Goal: Task Accomplishment & Management: Complete application form

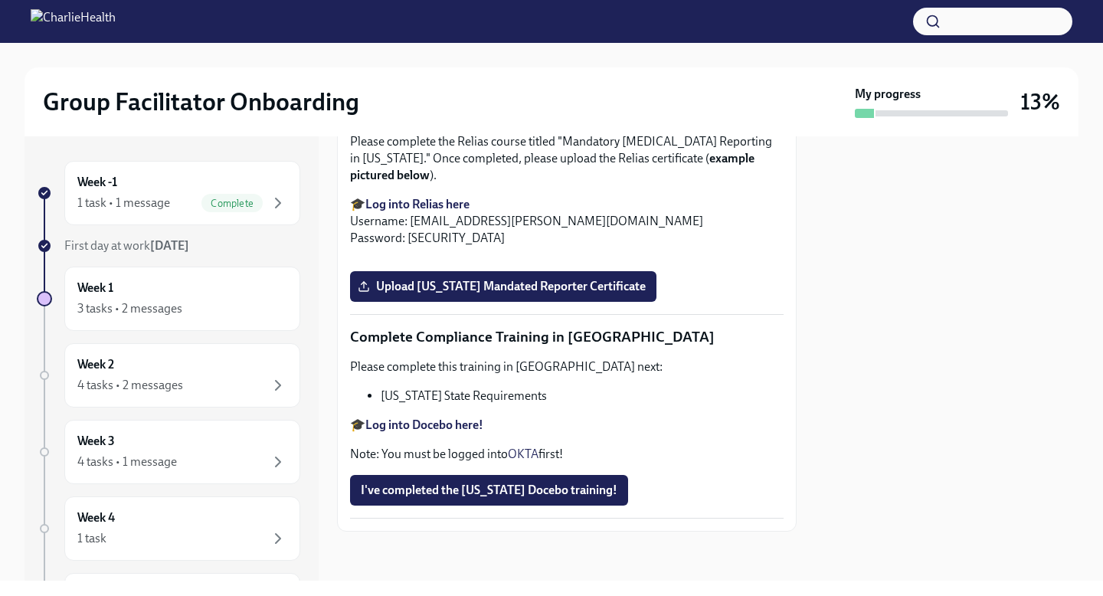
scroll to position [3062, 0]
click at [511, 294] on span "Upload [US_STATE] Mandated Reporter Certificate" at bounding box center [503, 286] width 285 height 15
click at [0, 0] on input "Upload [US_STATE] Mandated Reporter Certificate" at bounding box center [0, 0] width 0 height 0
click at [504, 404] on li "[US_STATE] State Requirements" at bounding box center [582, 395] width 403 height 17
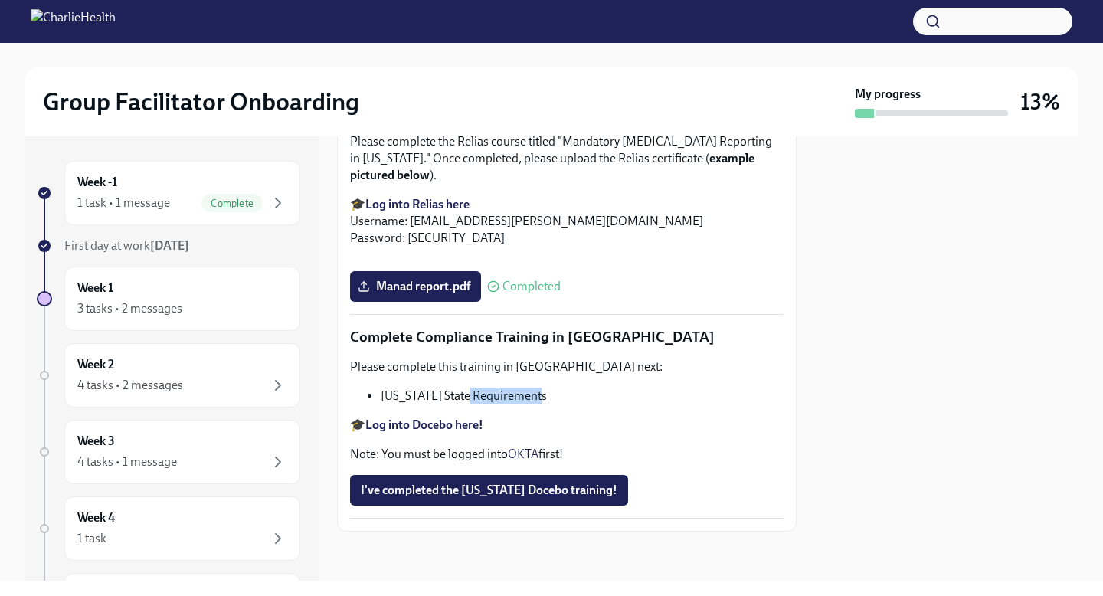
click at [504, 404] on li "[US_STATE] State Requirements" at bounding box center [582, 395] width 403 height 17
copy div "[US_STATE] State Requirements"
click at [427, 432] on strong "Log into Docebo here!" at bounding box center [424, 424] width 118 height 15
click at [547, 498] on span "I've completed the [US_STATE] Docebo training!" at bounding box center [489, 489] width 257 height 15
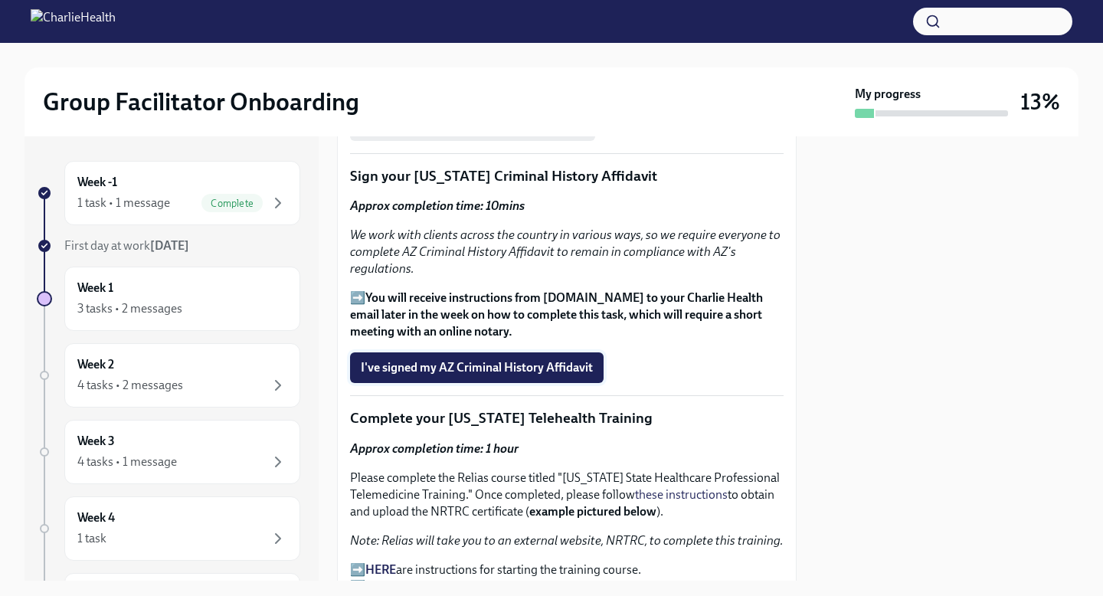
scroll to position [1983, 0]
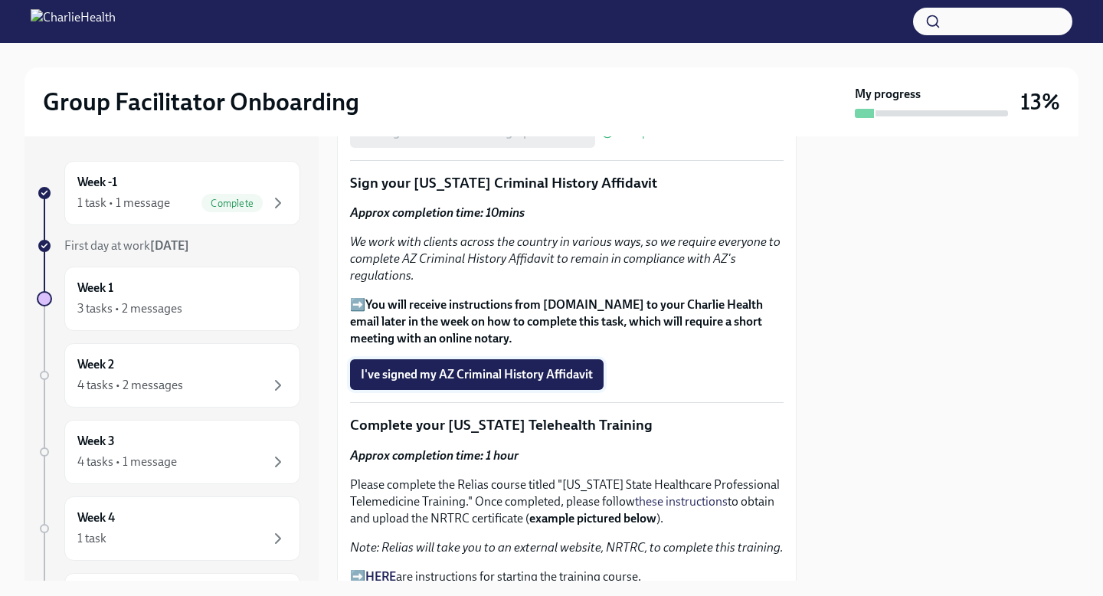
click at [556, 376] on span "I've signed my AZ Criminal History Affidavit" at bounding box center [477, 374] width 232 height 15
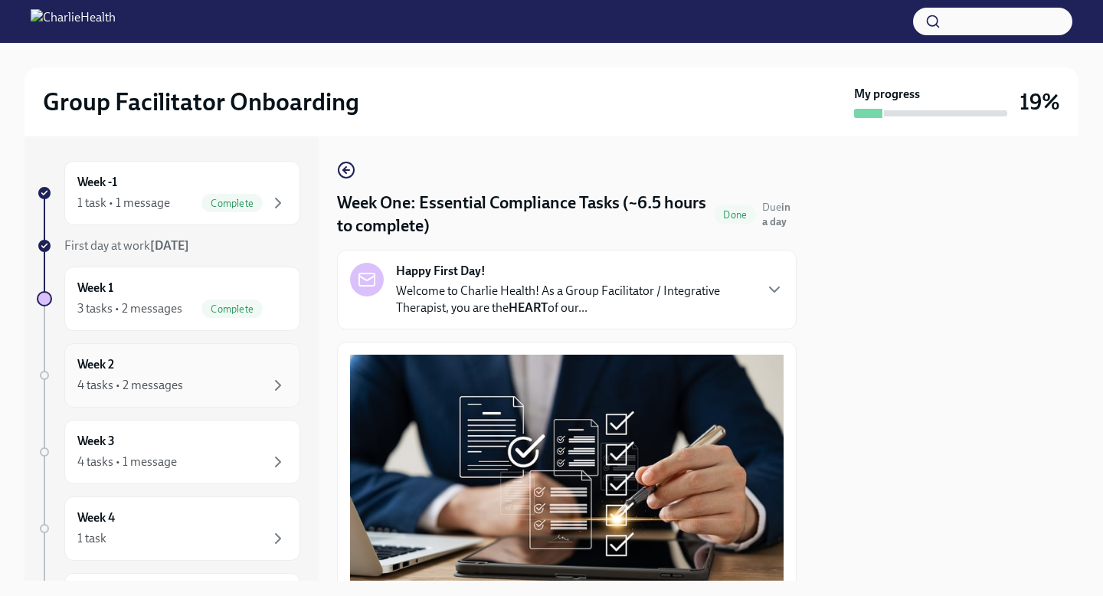
click at [247, 391] on div "4 tasks • 2 messages" at bounding box center [182, 385] width 210 height 18
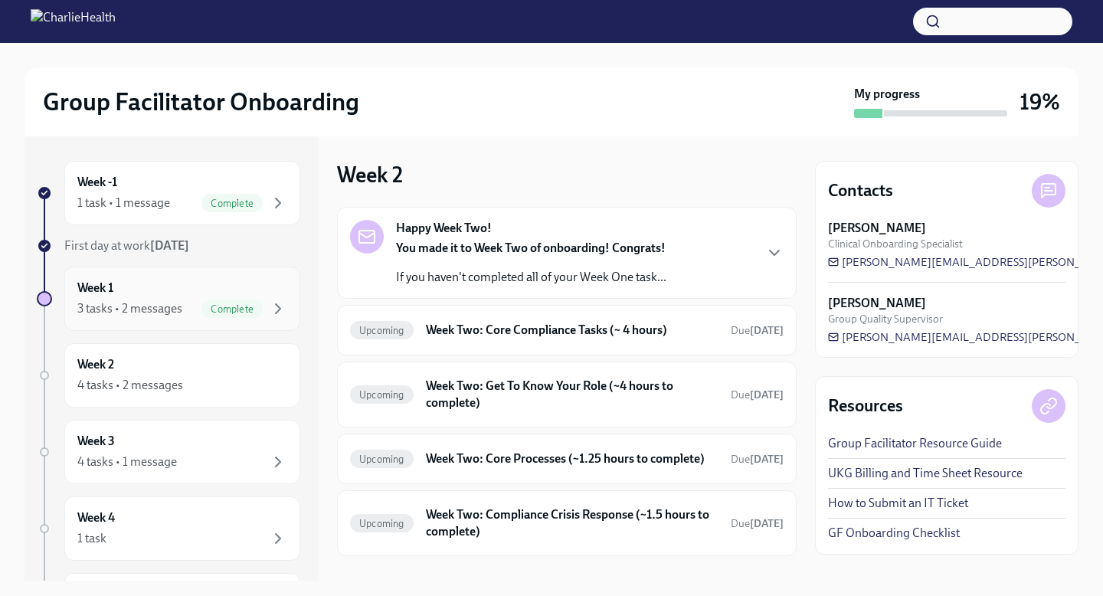
click at [263, 308] on div "Complete" at bounding box center [244, 308] width 86 height 18
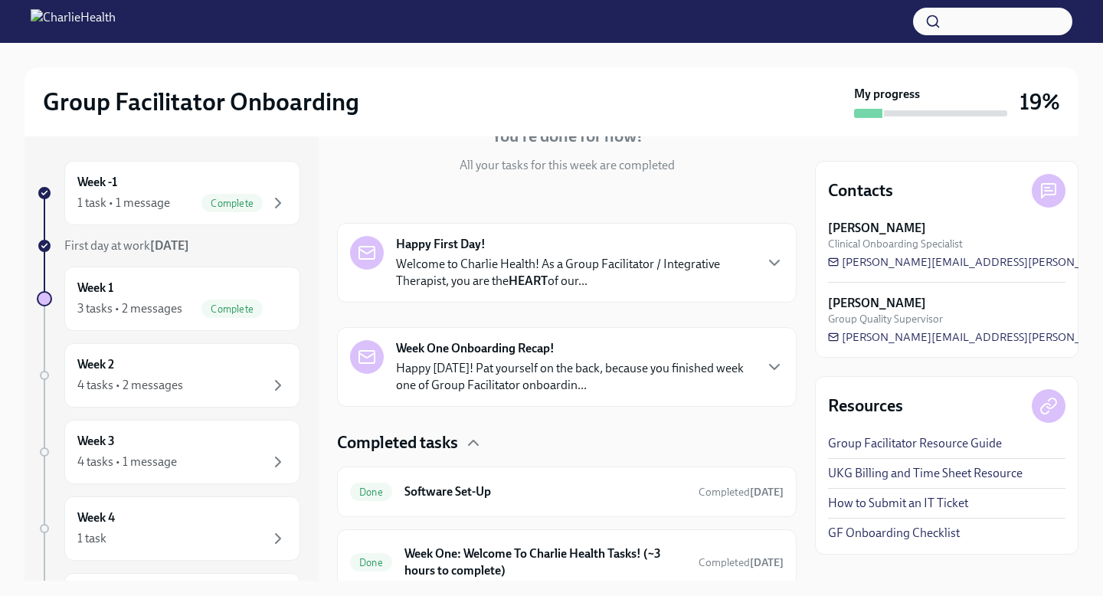
scroll to position [161, 0]
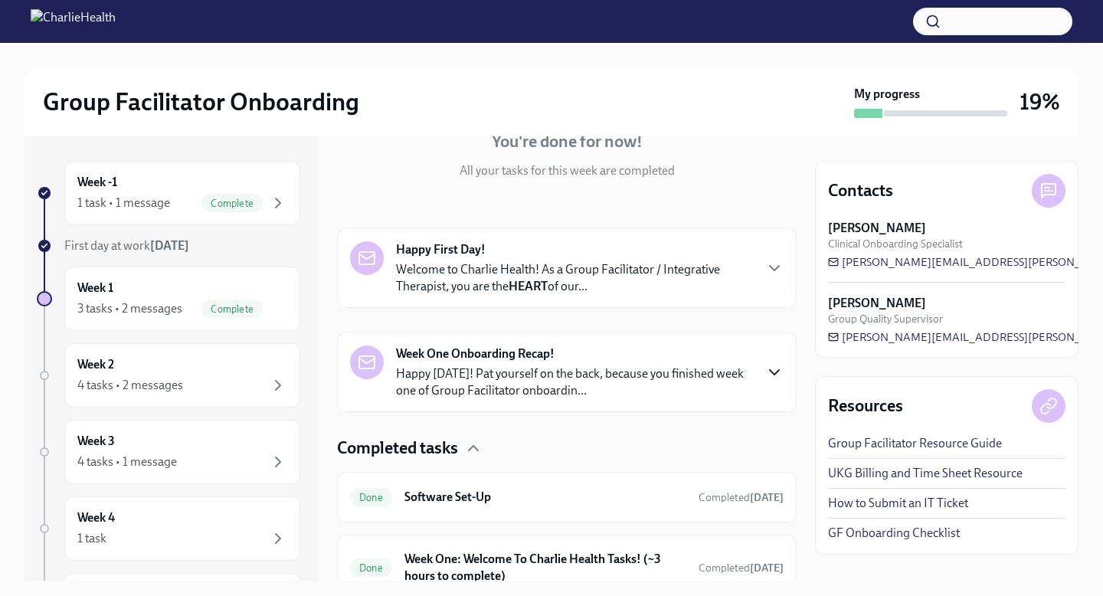
click at [779, 376] on icon "button" at bounding box center [774, 372] width 18 height 18
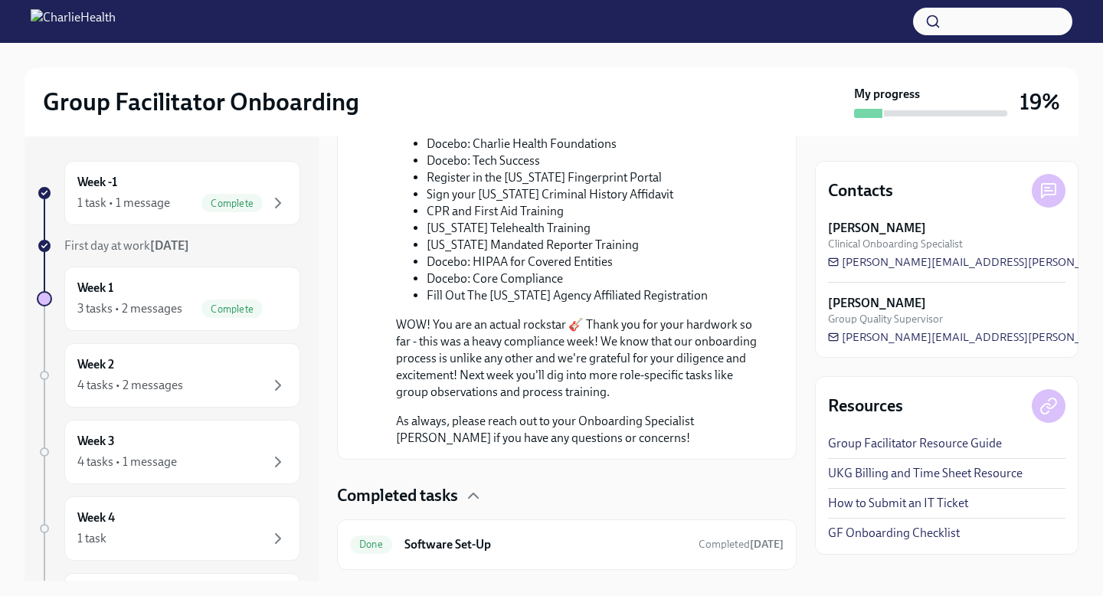
scroll to position [1074, 0]
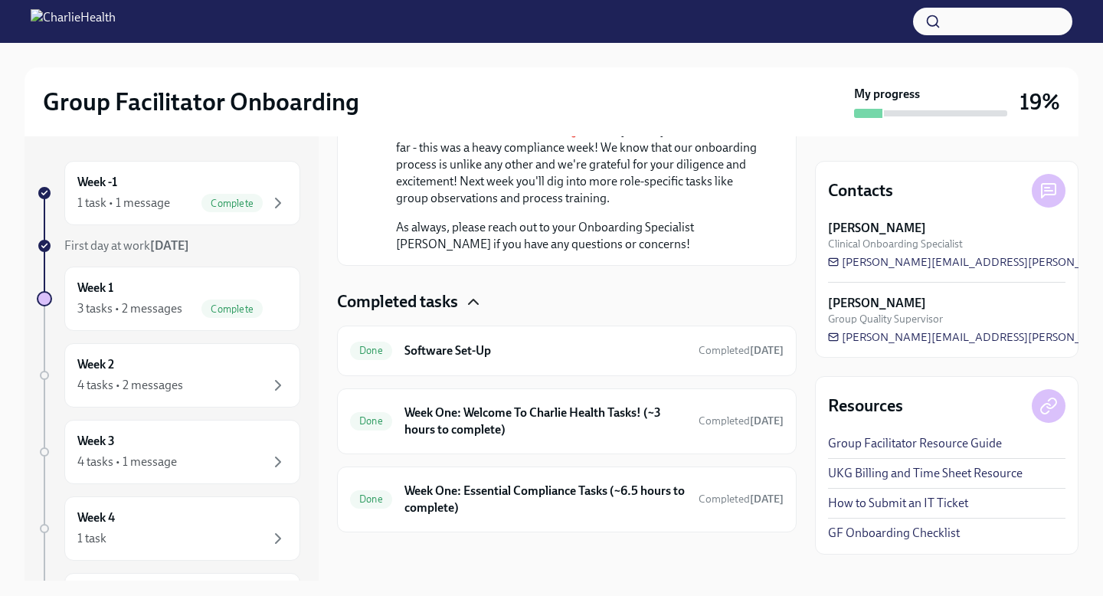
click at [478, 308] on icon "button" at bounding box center [473, 302] width 18 height 18
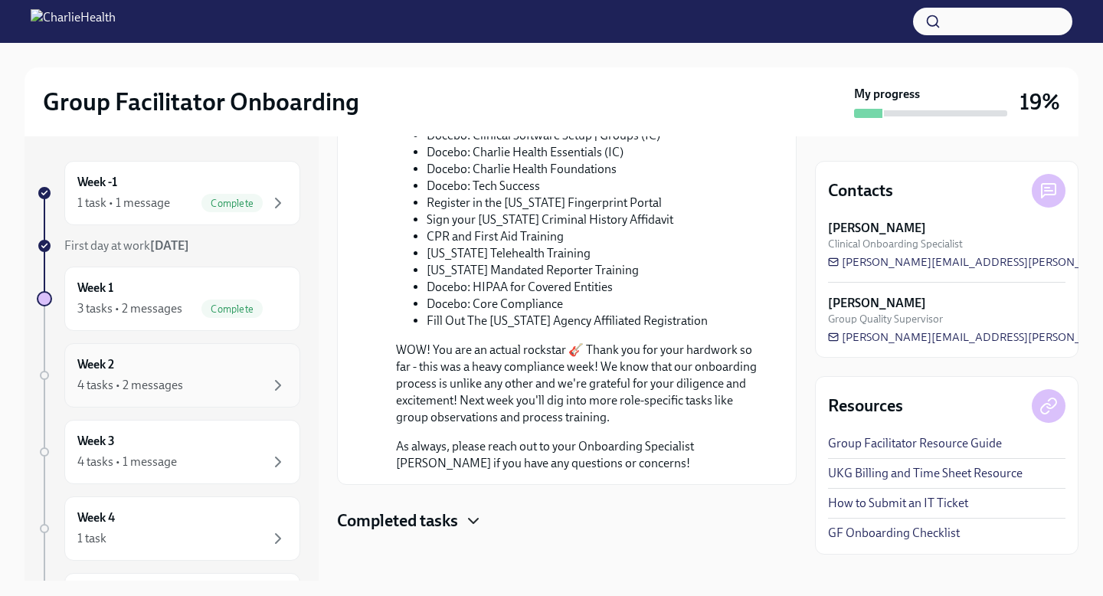
click at [265, 384] on div "4 tasks • 2 messages" at bounding box center [182, 385] width 210 height 18
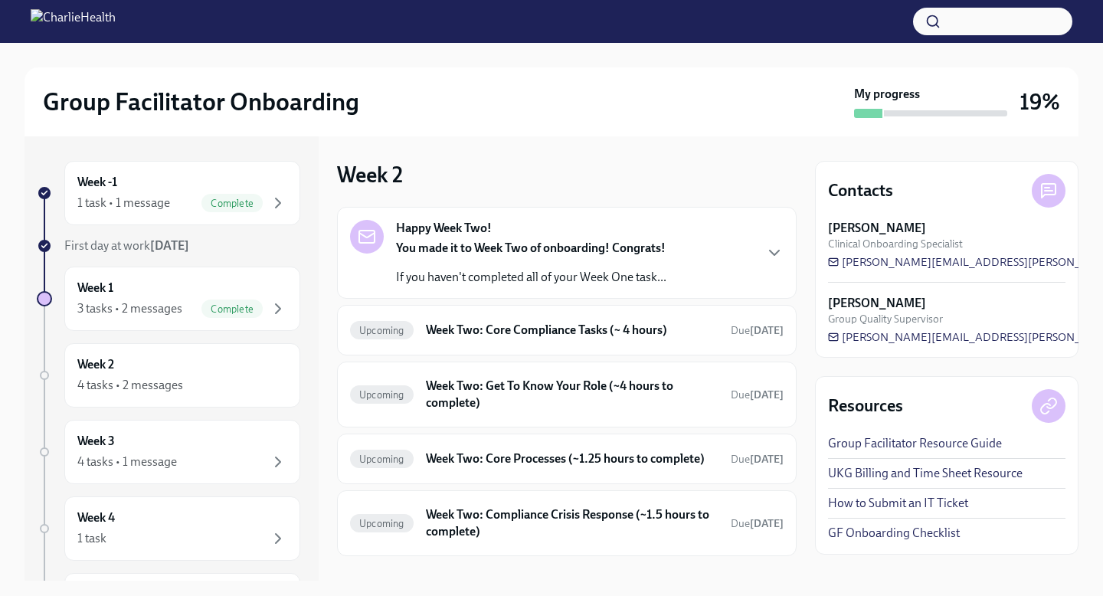
click at [734, 255] on div "Happy Week Two! You made it to Week Two of onboarding! Congrats! If you haven't…" at bounding box center [566, 253] width 433 height 66
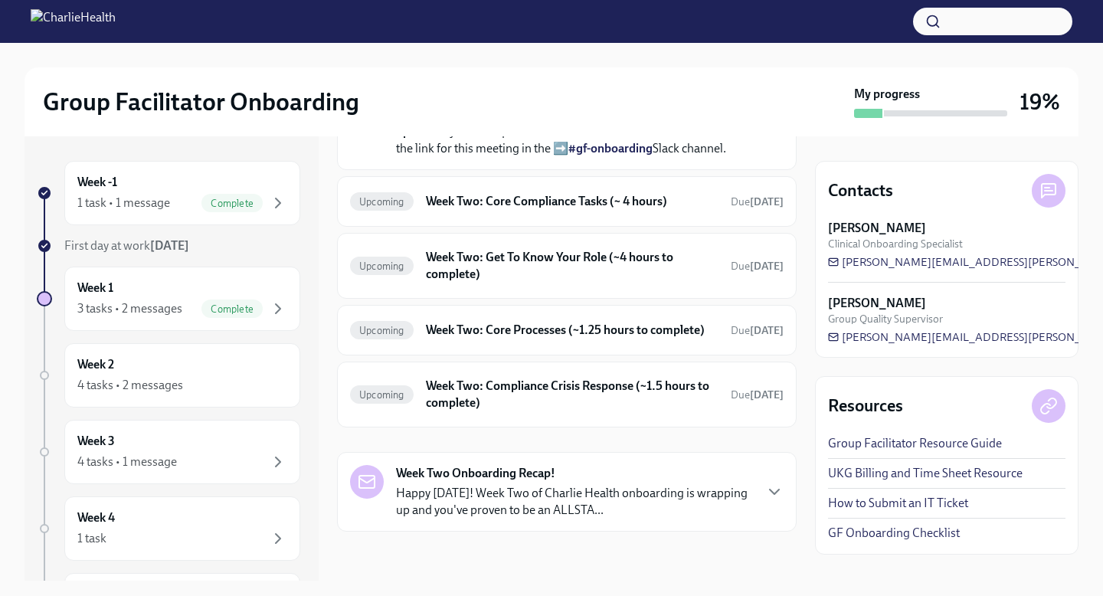
scroll to position [466, 0]
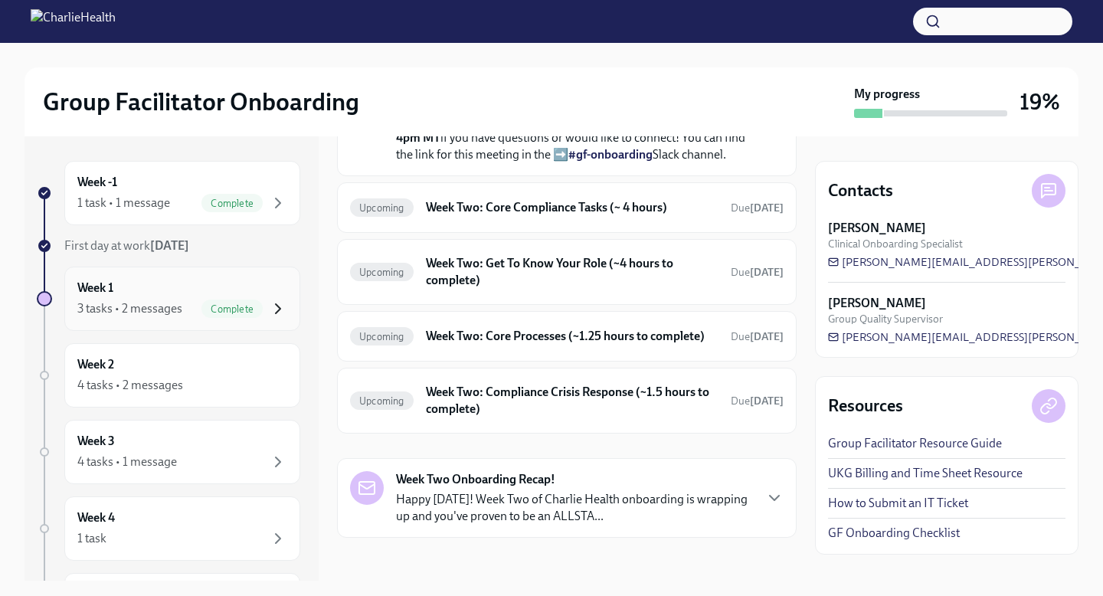
click at [269, 310] on icon "button" at bounding box center [278, 308] width 18 height 18
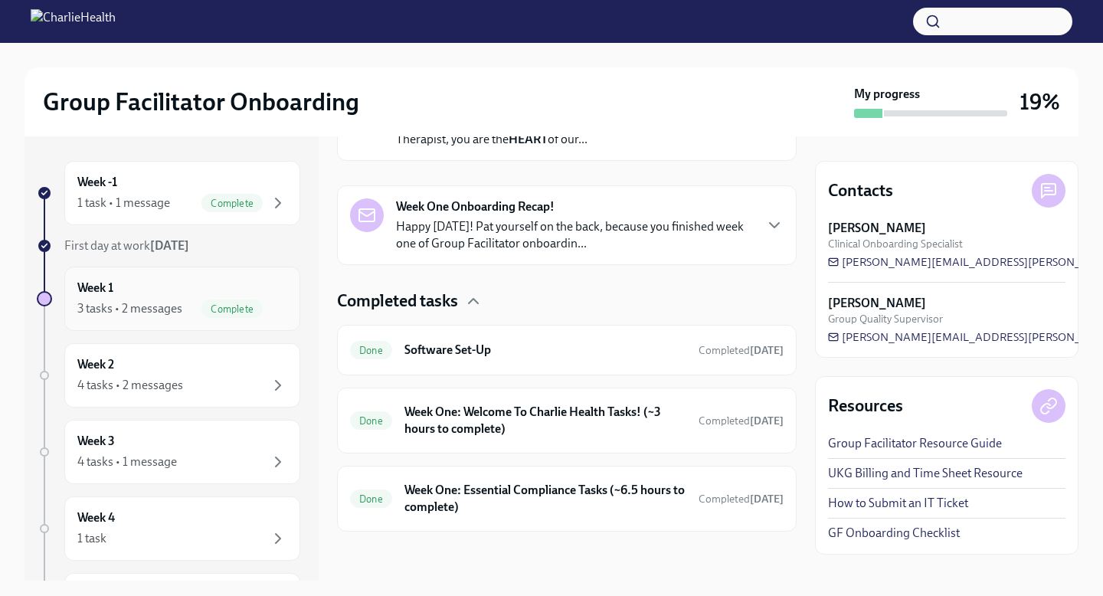
scroll to position [308, 0]
click at [41, 297] on div at bounding box center [44, 298] width 15 height 15
click at [473, 299] on icon "button" at bounding box center [473, 301] width 9 height 5
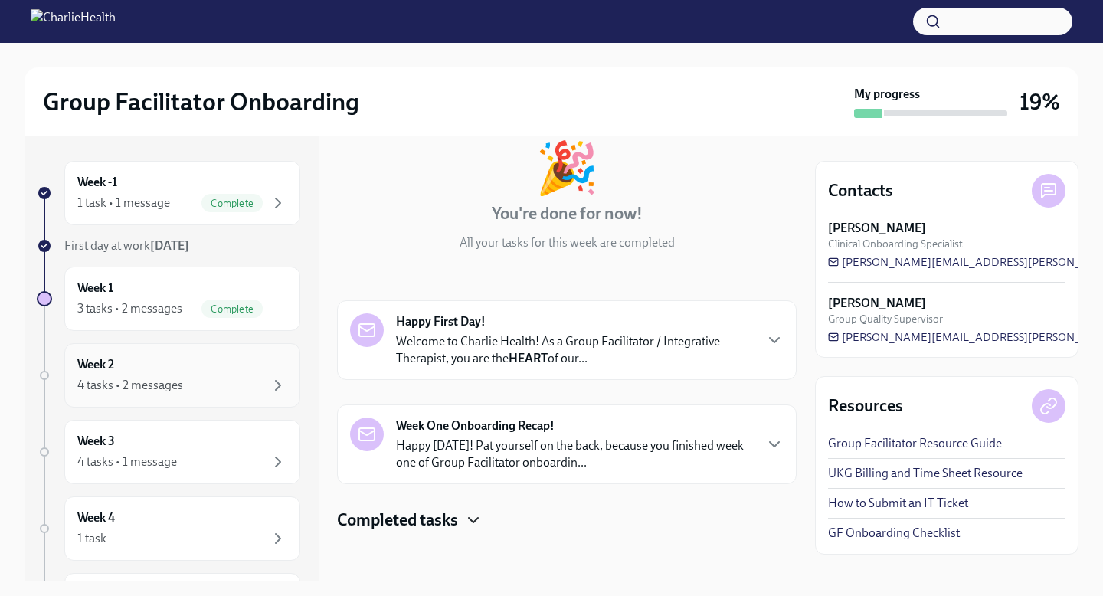
click at [230, 389] on div "4 tasks • 2 messages" at bounding box center [182, 385] width 210 height 18
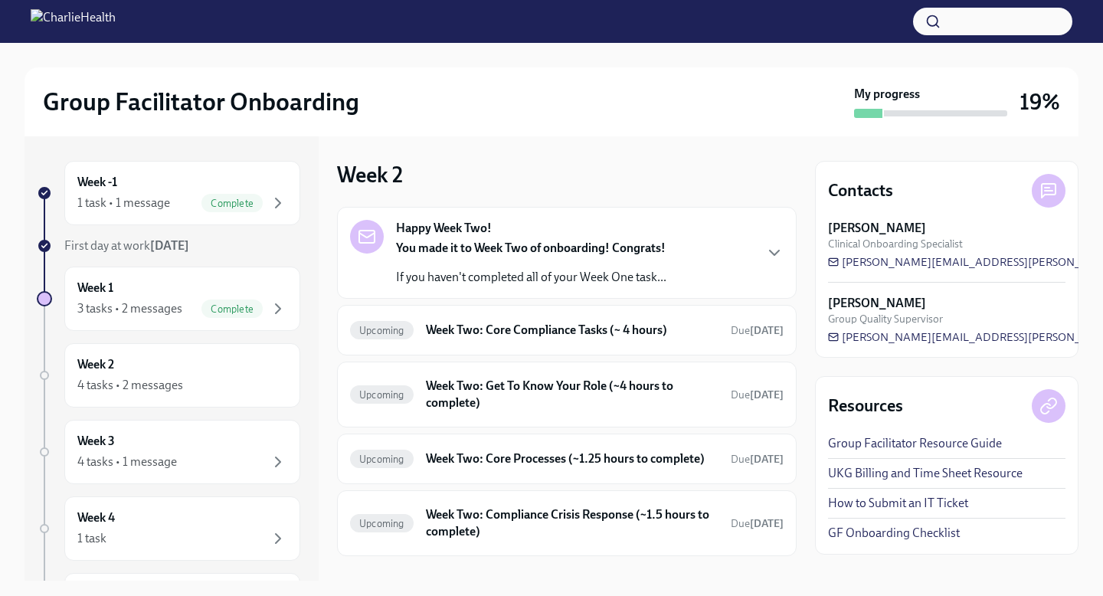
click at [747, 273] on div "Happy Week Two! You made it to Week Two of onboarding! Congrats! If you haven't…" at bounding box center [566, 253] width 433 height 66
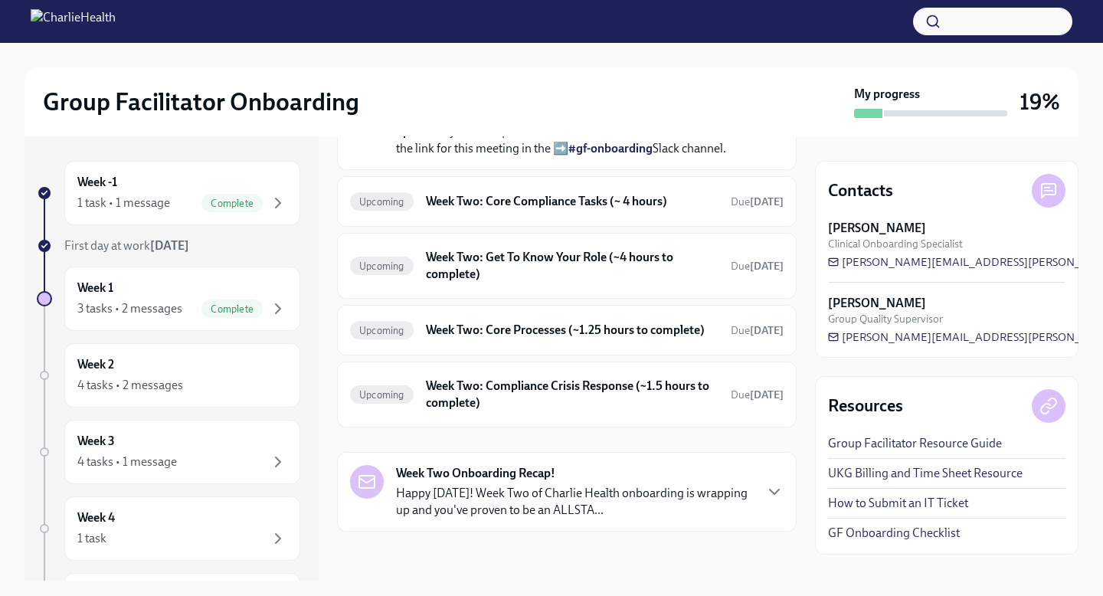
scroll to position [589, 0]
click at [296, 319] on div "Week 1 3 tasks • 2 messages Complete" at bounding box center [182, 298] width 236 height 64
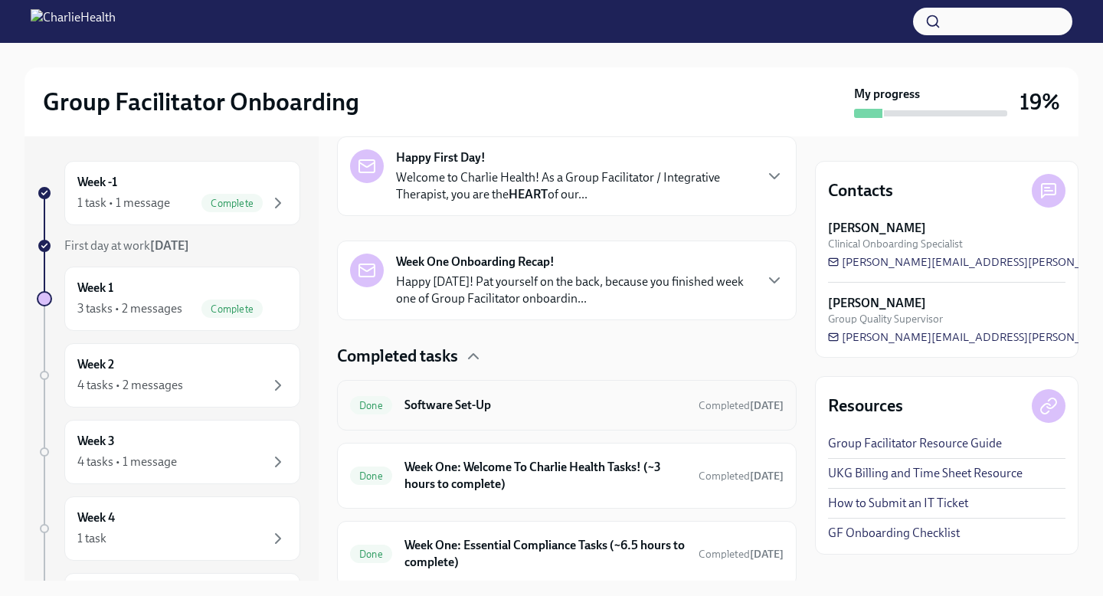
scroll to position [274, 0]
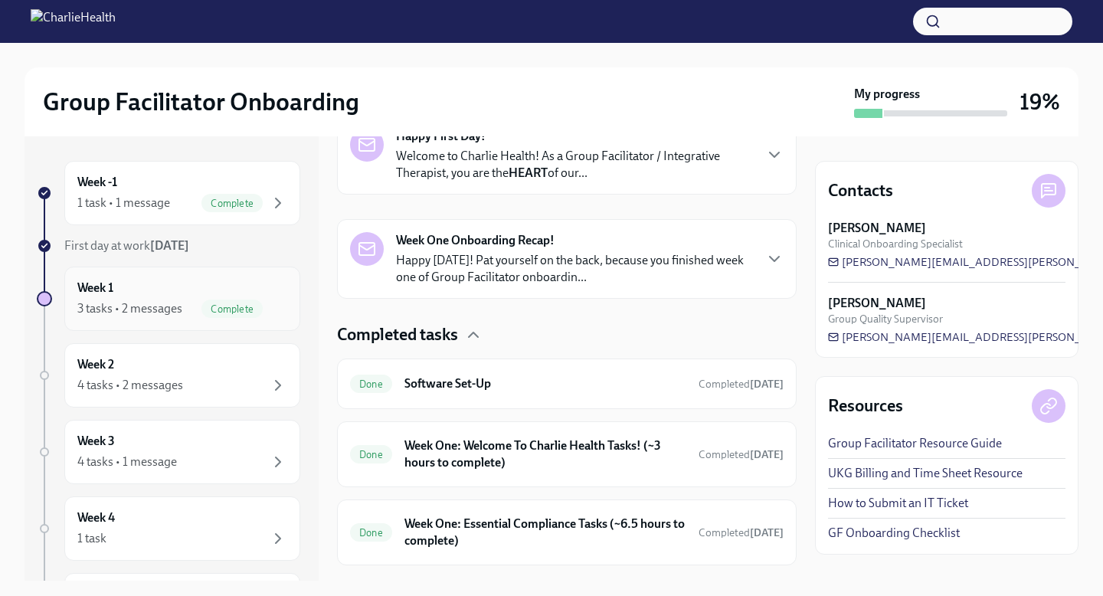
click at [94, 293] on h6 "Week 1" at bounding box center [95, 288] width 36 height 17
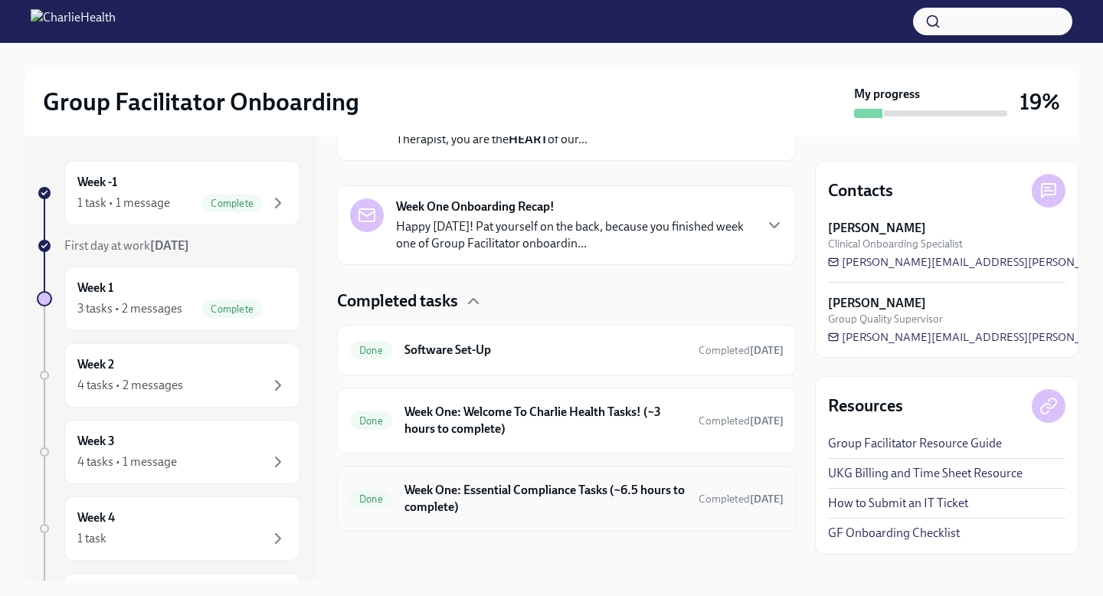
click at [472, 500] on h6 "Week One: Essential Compliance Tasks (~6.5 hours to complete)" at bounding box center [545, 499] width 282 height 34
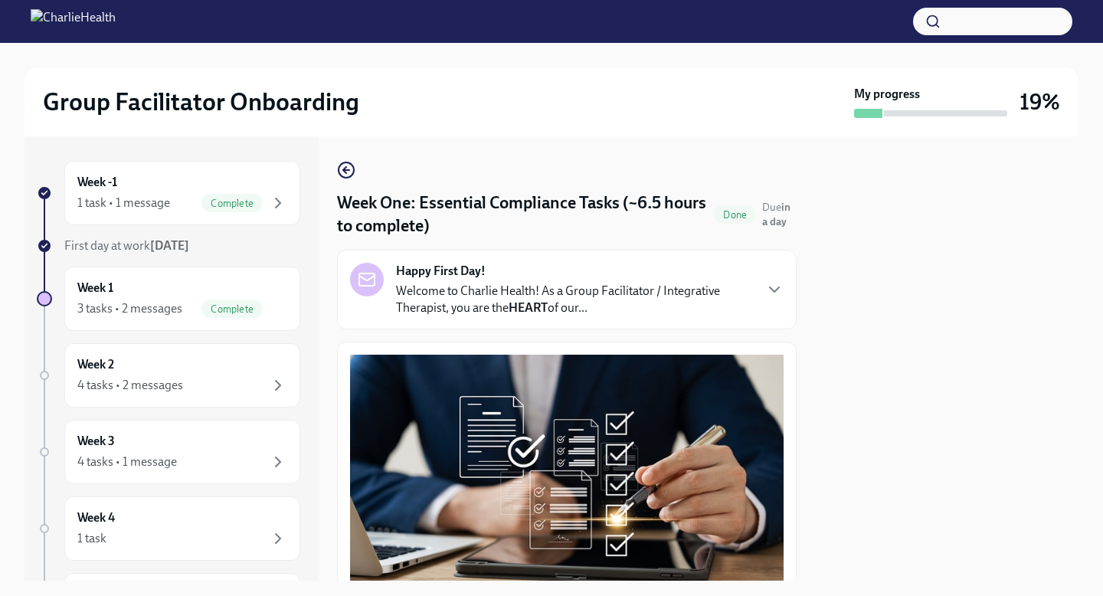
click at [761, 306] on div "Happy First Day! Welcome to Charlie Health! As a Group Facilitator / Integrativ…" at bounding box center [566, 290] width 433 height 54
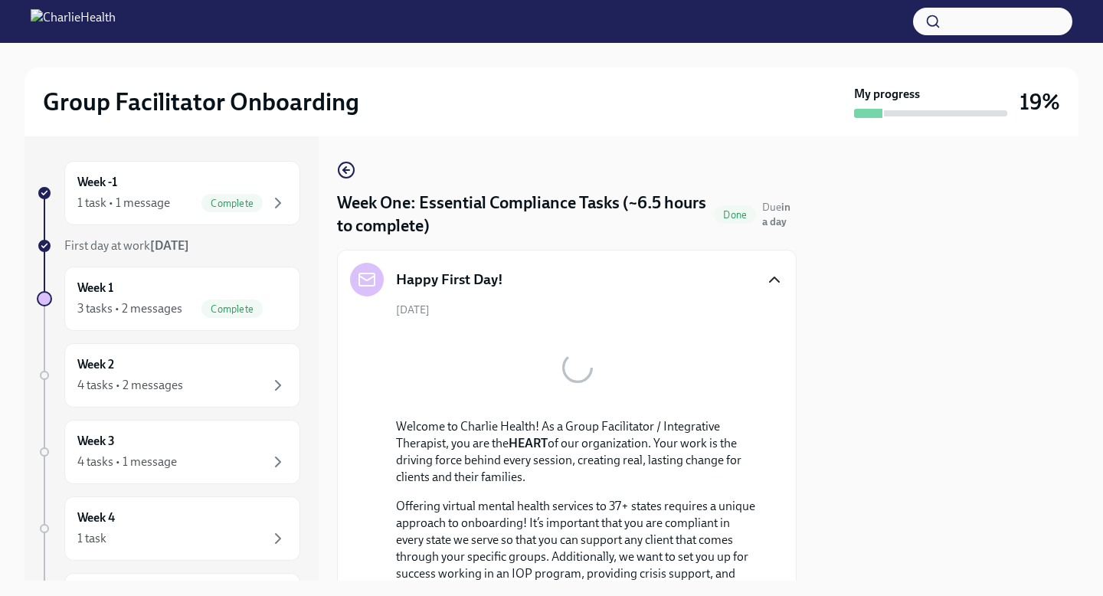
click at [777, 285] on icon "button" at bounding box center [774, 279] width 18 height 18
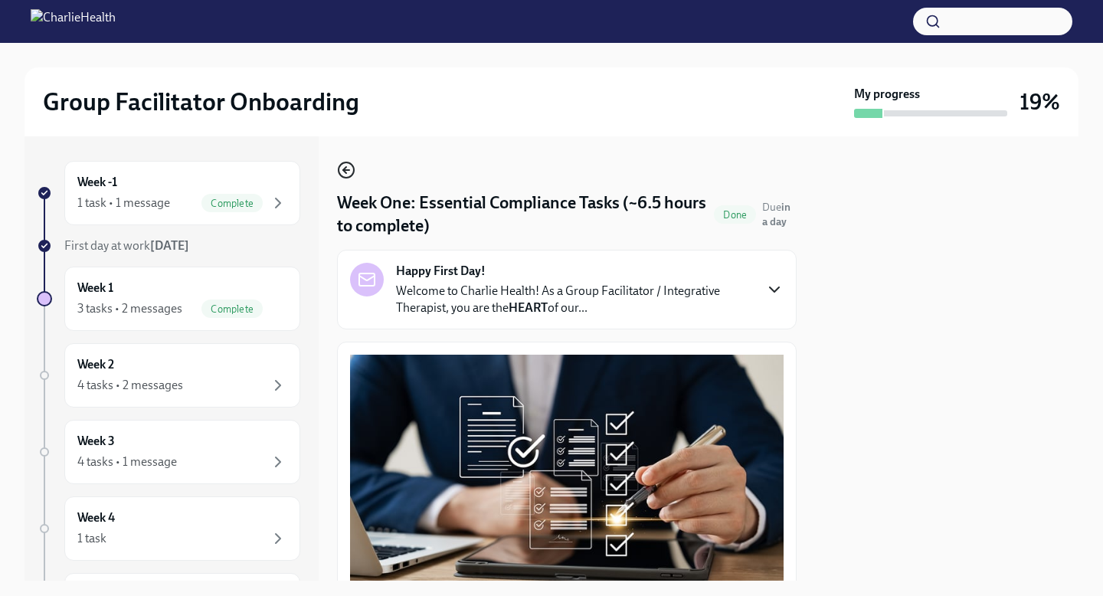
click at [348, 167] on icon "button" at bounding box center [346, 170] width 18 height 18
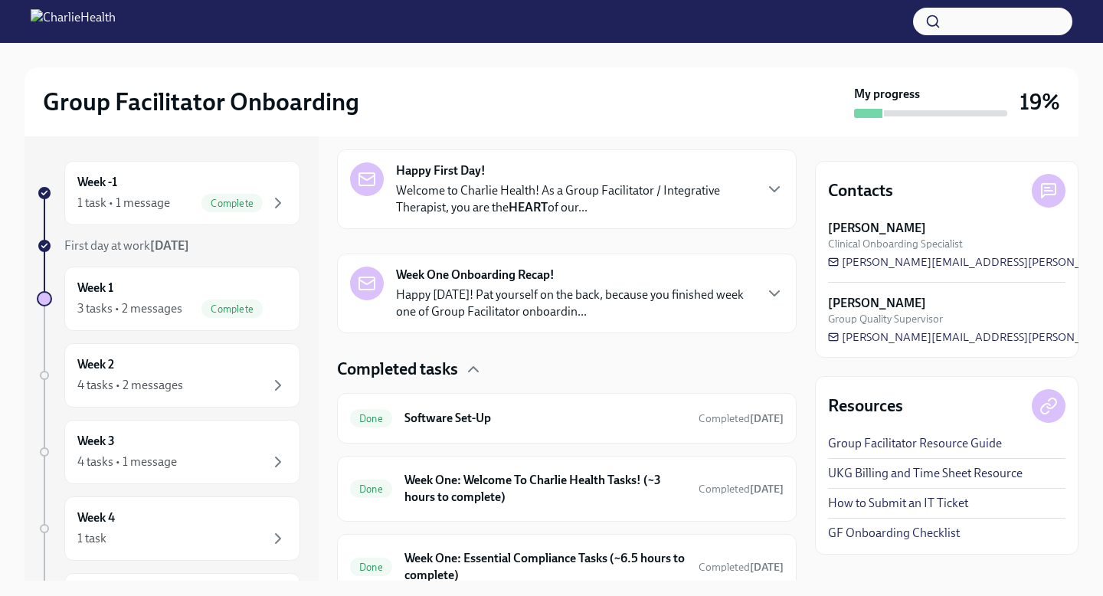
scroll to position [242, 0]
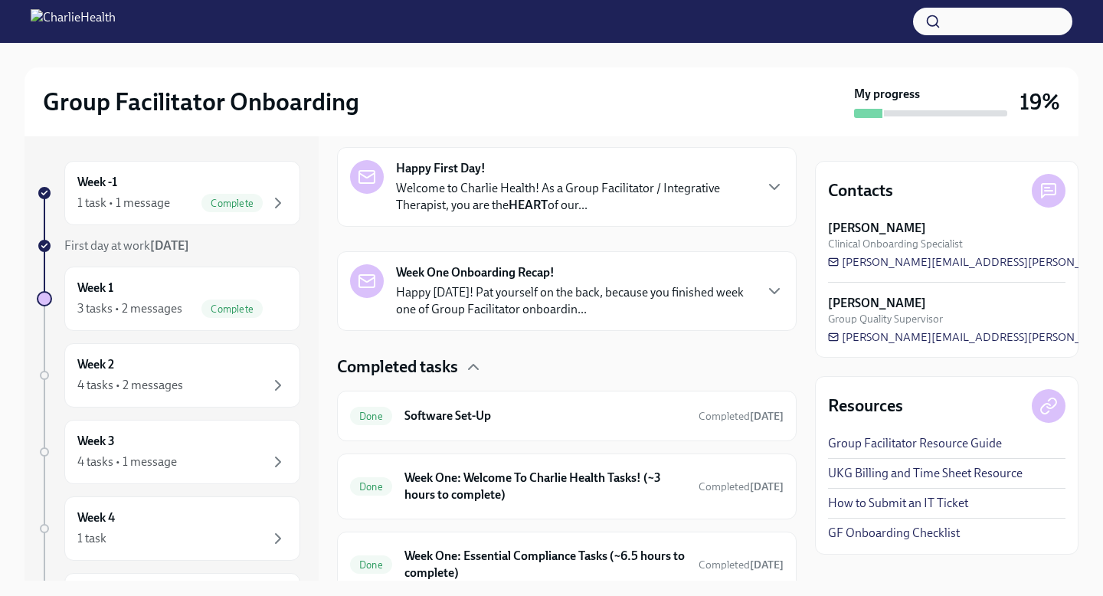
click at [784, 191] on div "Happy First Day! Welcome to Charlie Health! As a Group Facilitator / Integrativ…" at bounding box center [566, 187] width 459 height 80
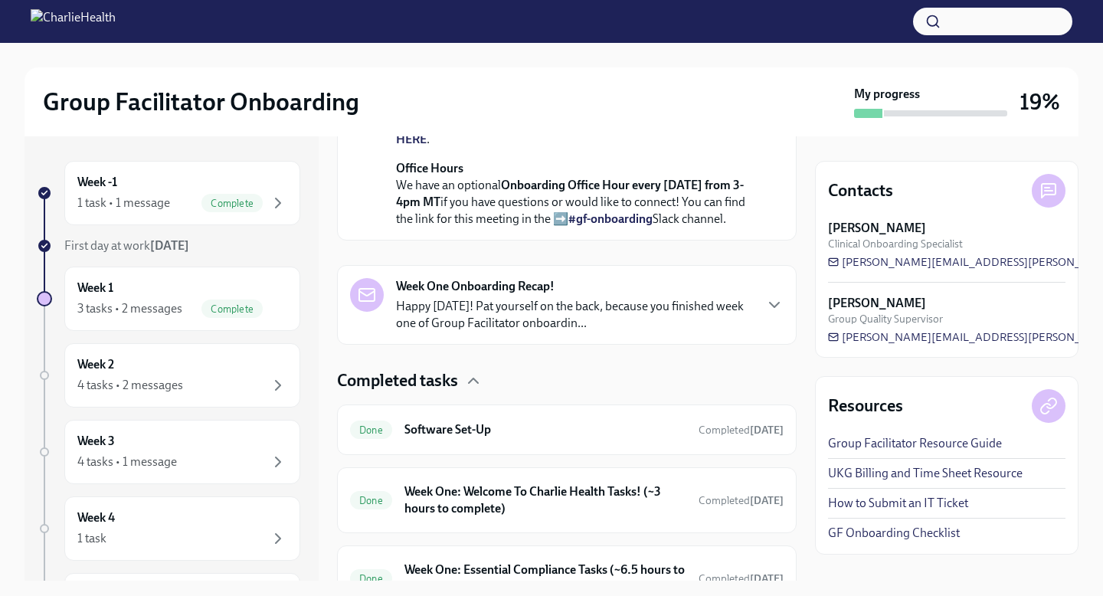
scroll to position [835, 0]
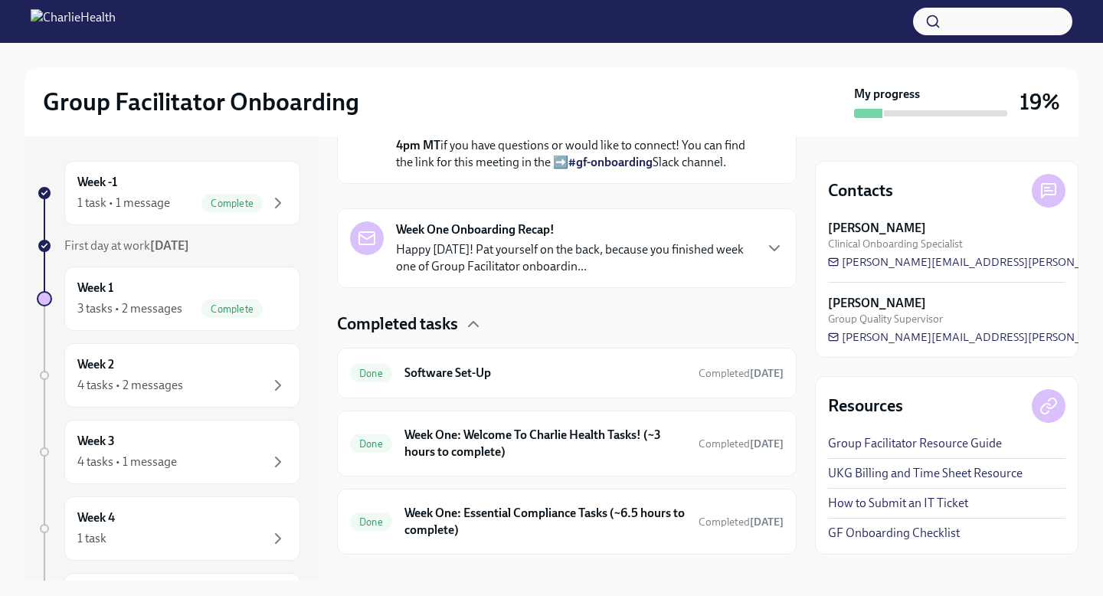
click at [741, 275] on p "Happy [DATE]! Pat yourself on the back, because you finished week one of Group …" at bounding box center [574, 258] width 357 height 34
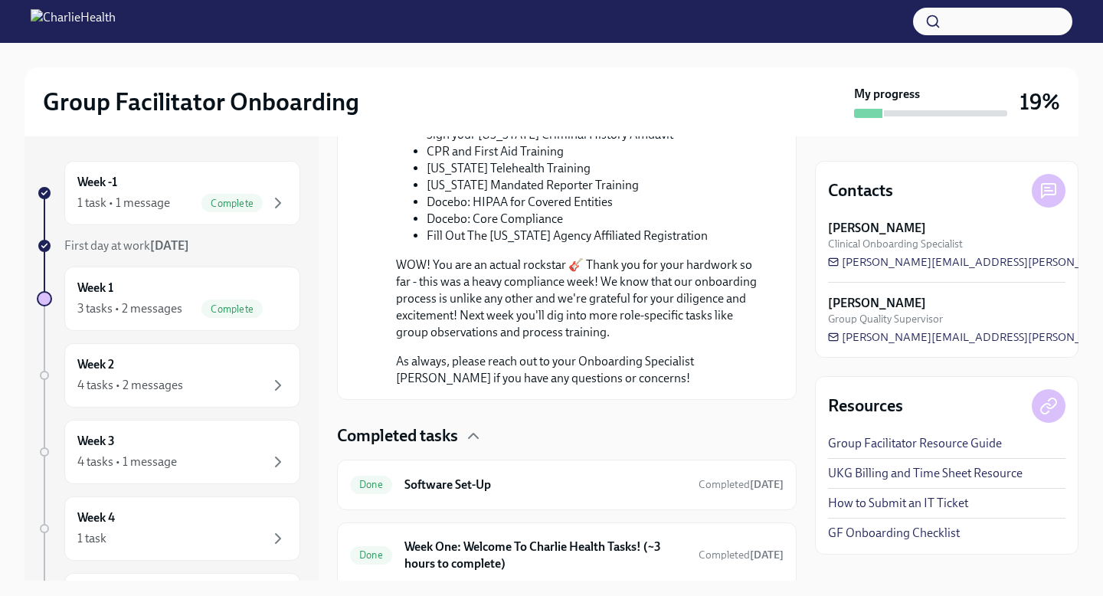
scroll to position [1761, 0]
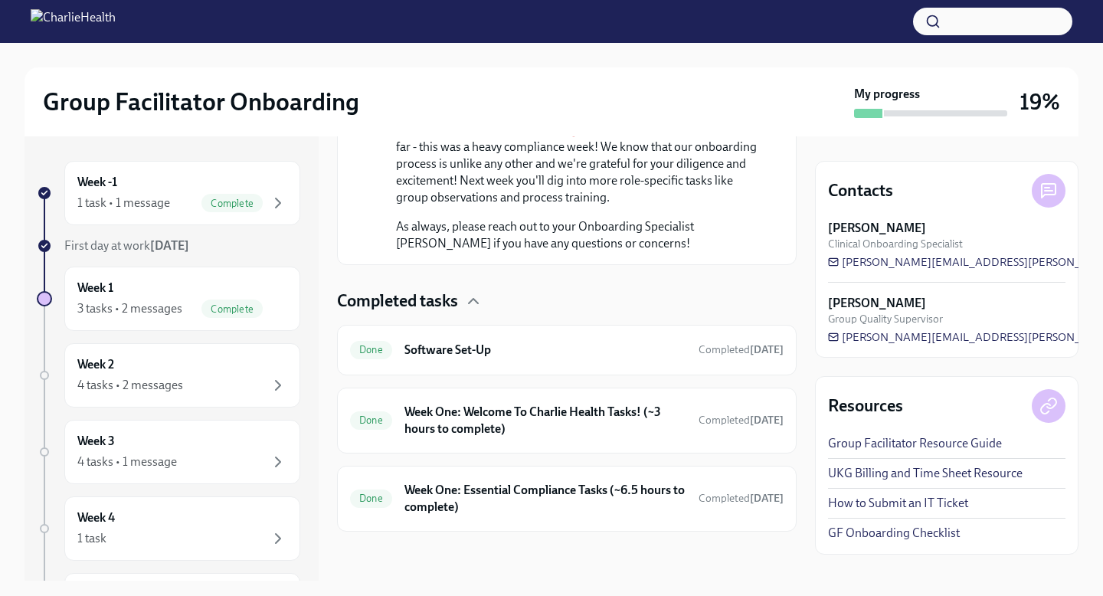
click at [485, 296] on div "Completed tasks" at bounding box center [566, 300] width 459 height 23
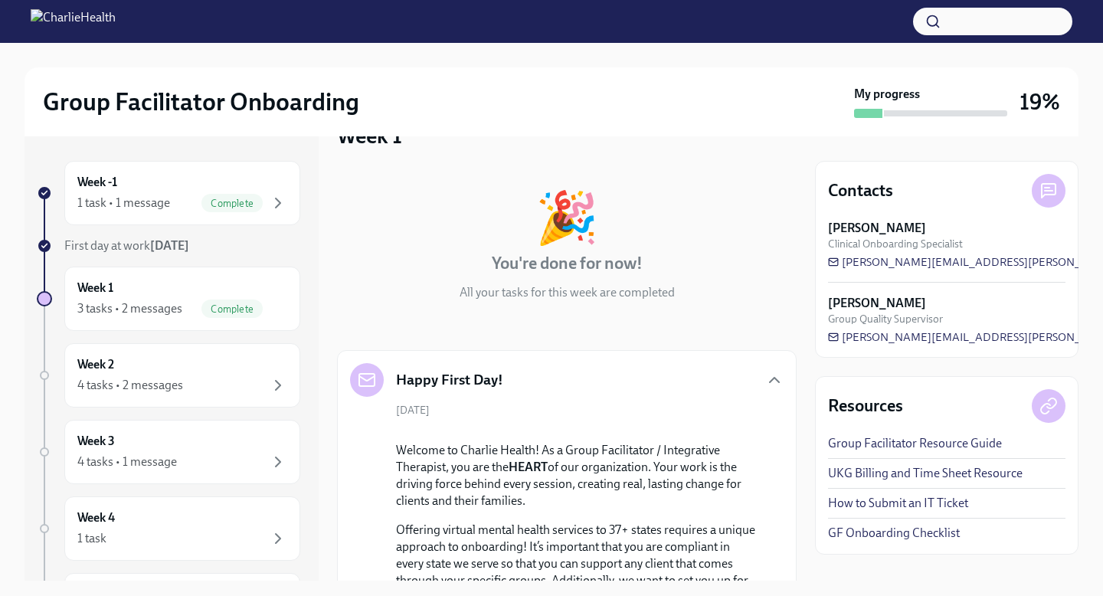
scroll to position [17, 0]
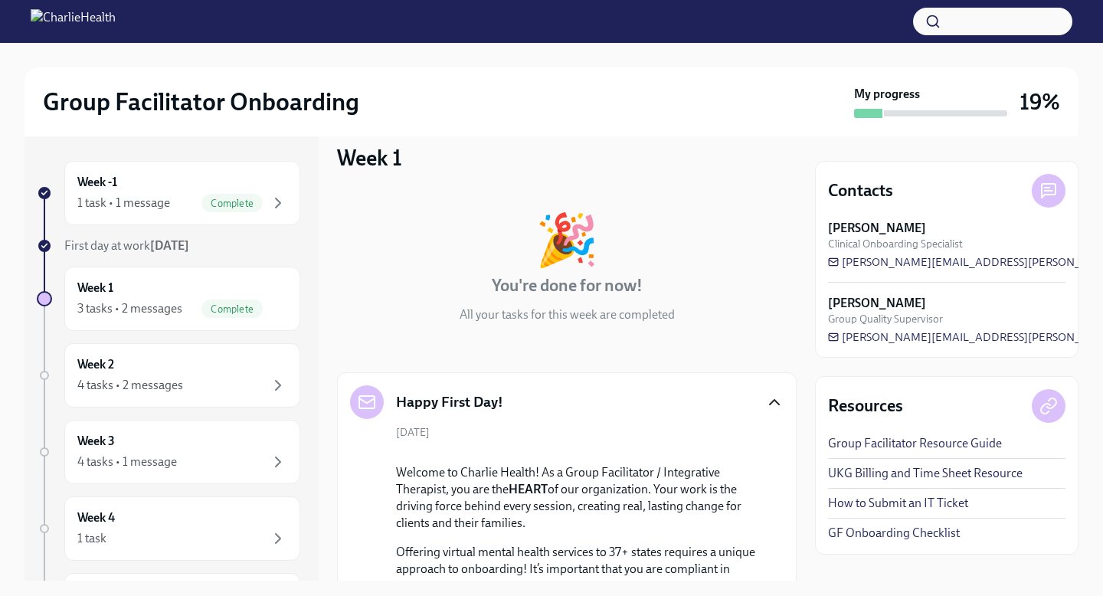
click at [774, 401] on icon "button" at bounding box center [774, 402] width 18 height 18
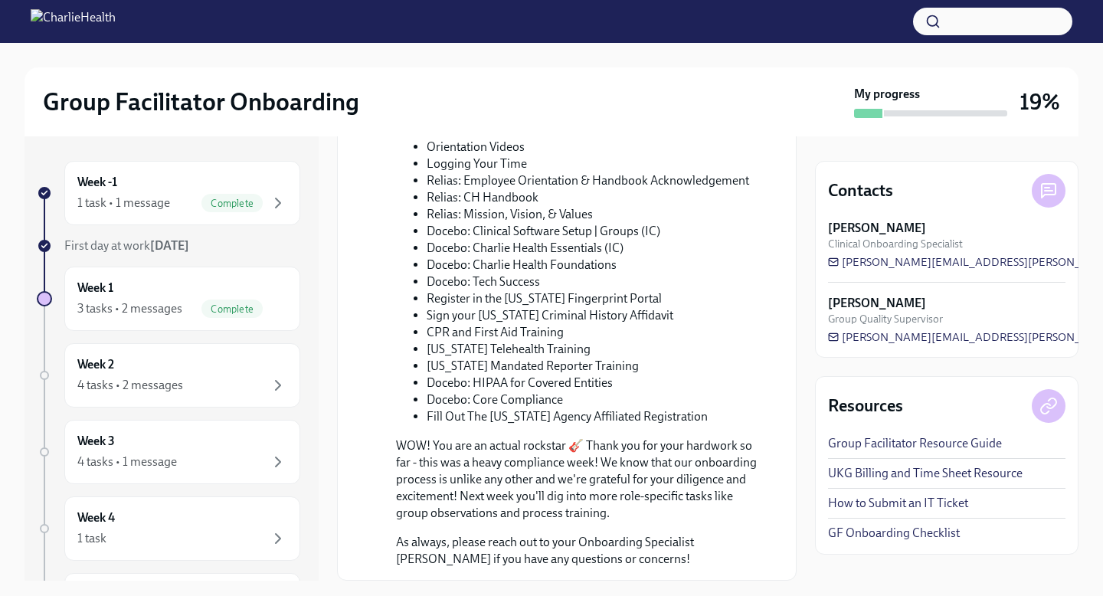
scroll to position [855, 0]
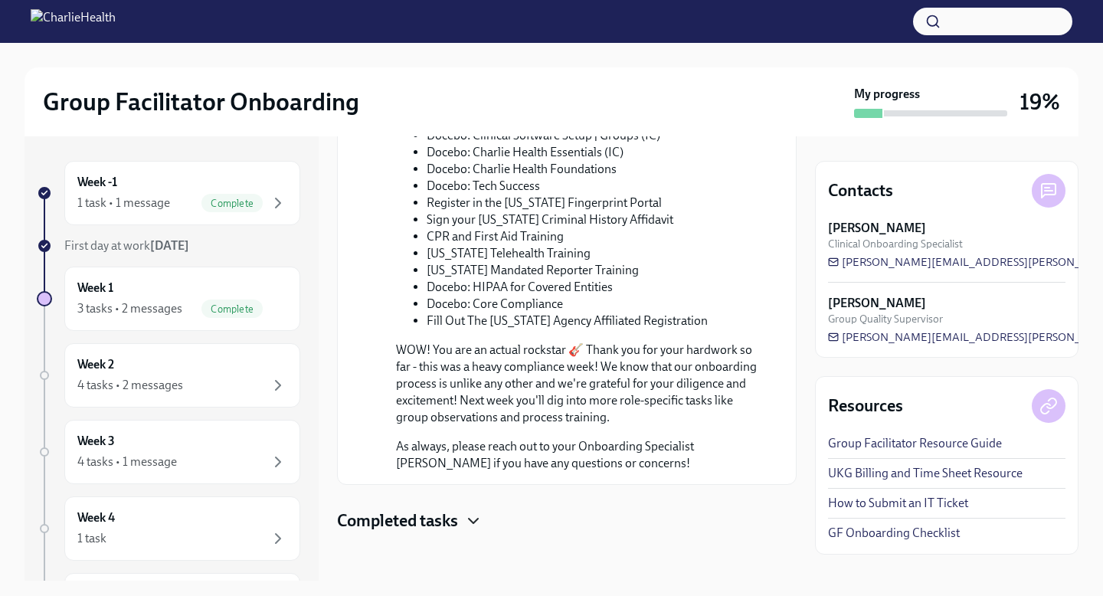
click at [466, 521] on icon "button" at bounding box center [473, 521] width 18 height 18
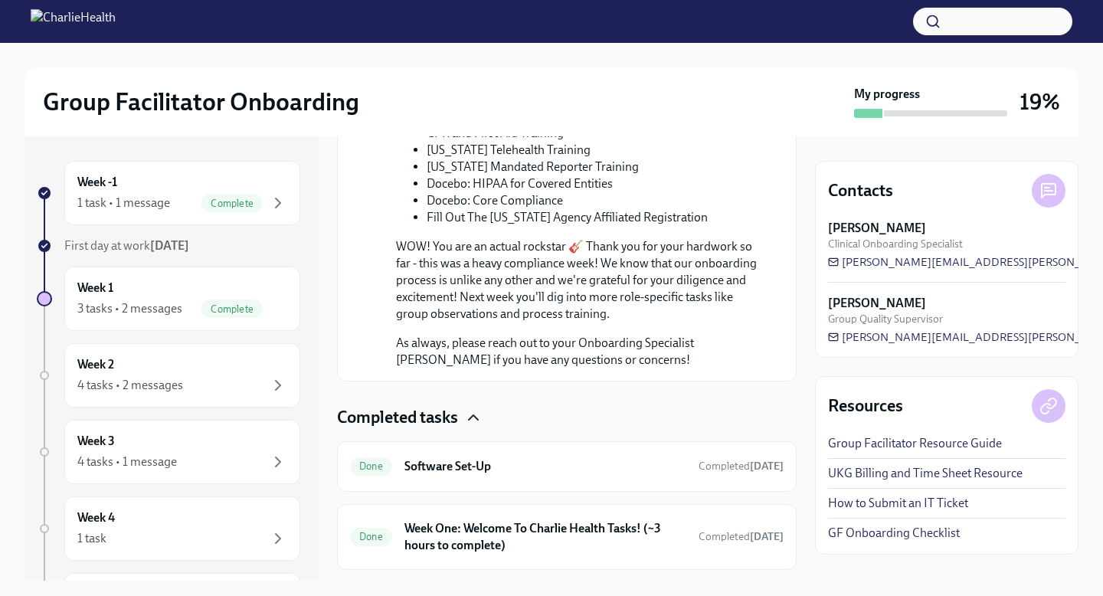
scroll to position [1074, 0]
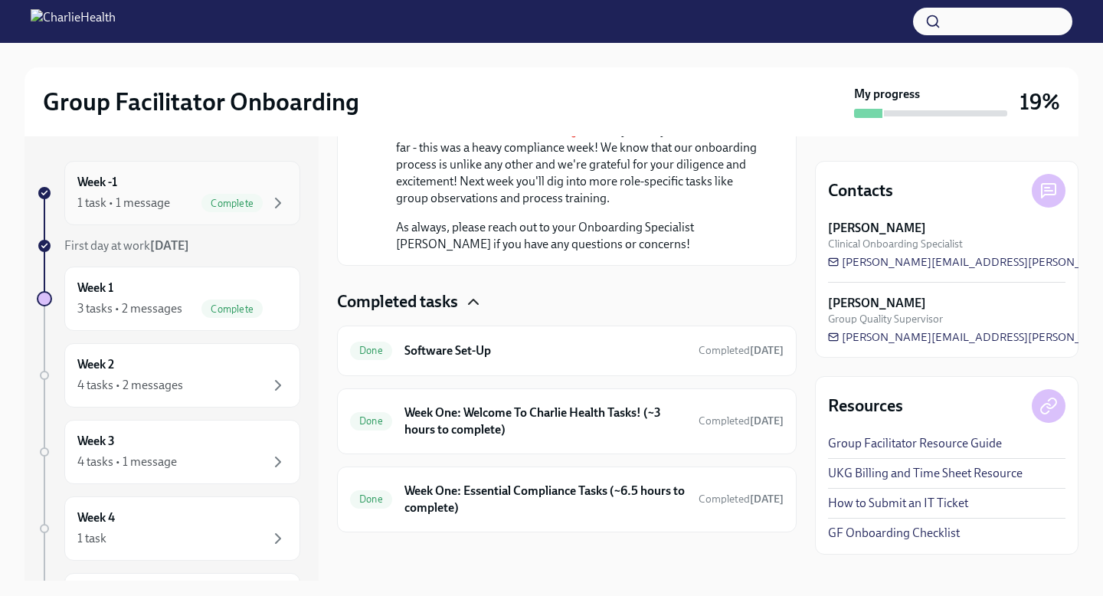
click at [289, 201] on div "Week -1 1 task • 1 message Complete" at bounding box center [182, 193] width 236 height 64
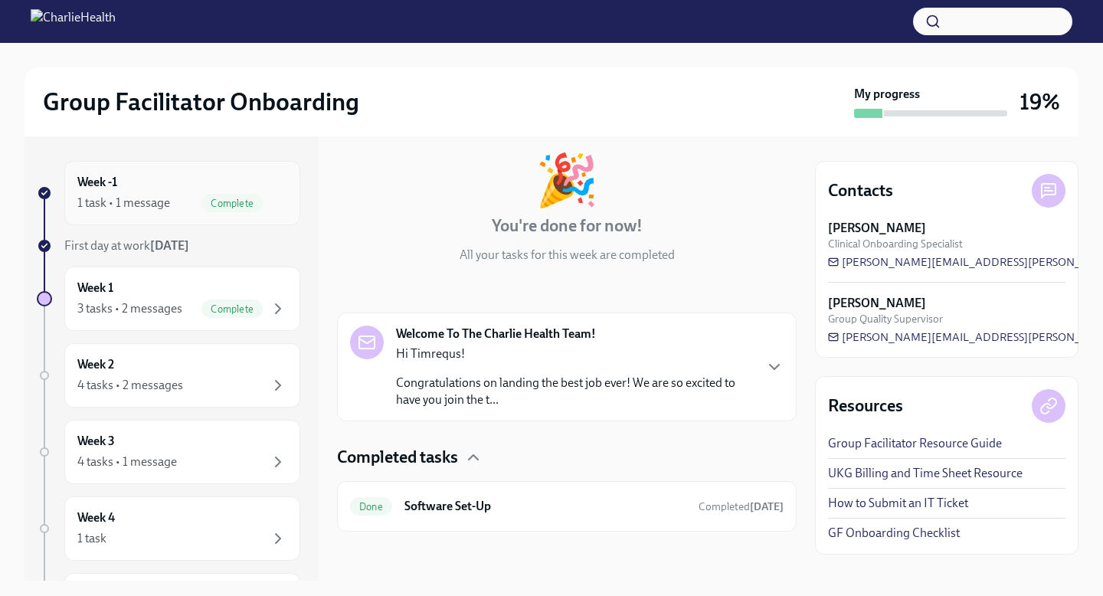
scroll to position [77, 0]
click at [486, 502] on h6 "Software Set-Up" at bounding box center [545, 506] width 282 height 17
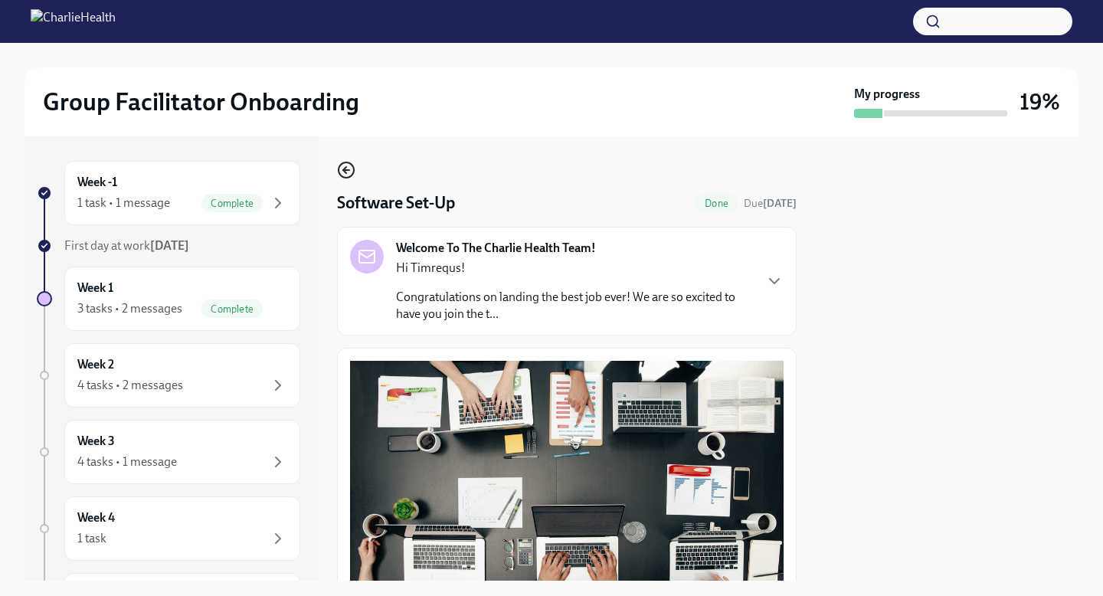
click at [349, 174] on icon "button" at bounding box center [346, 170] width 18 height 18
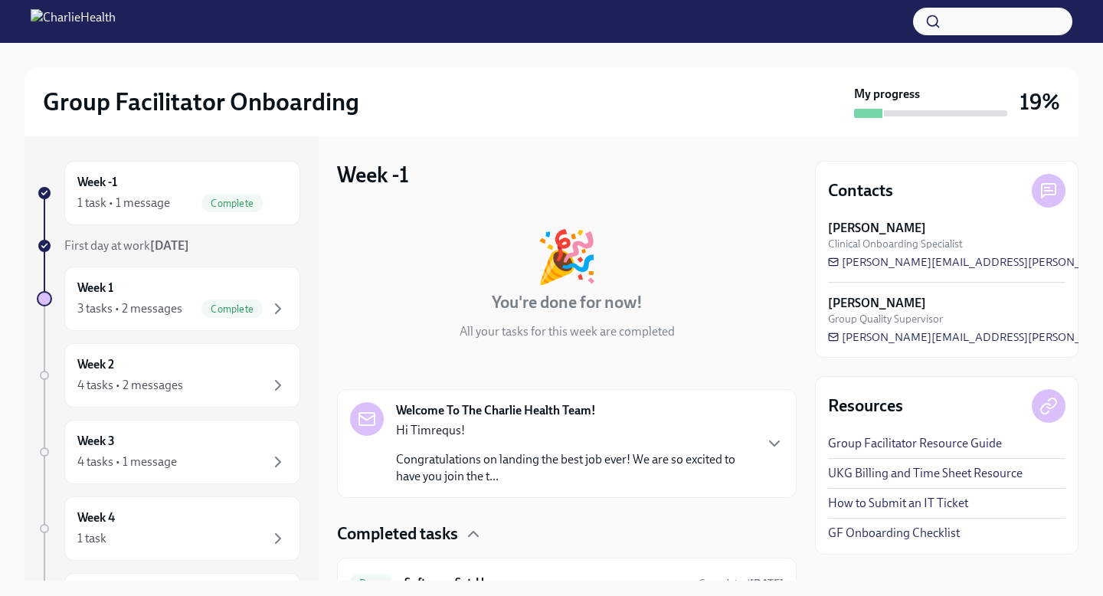
scroll to position [77, 0]
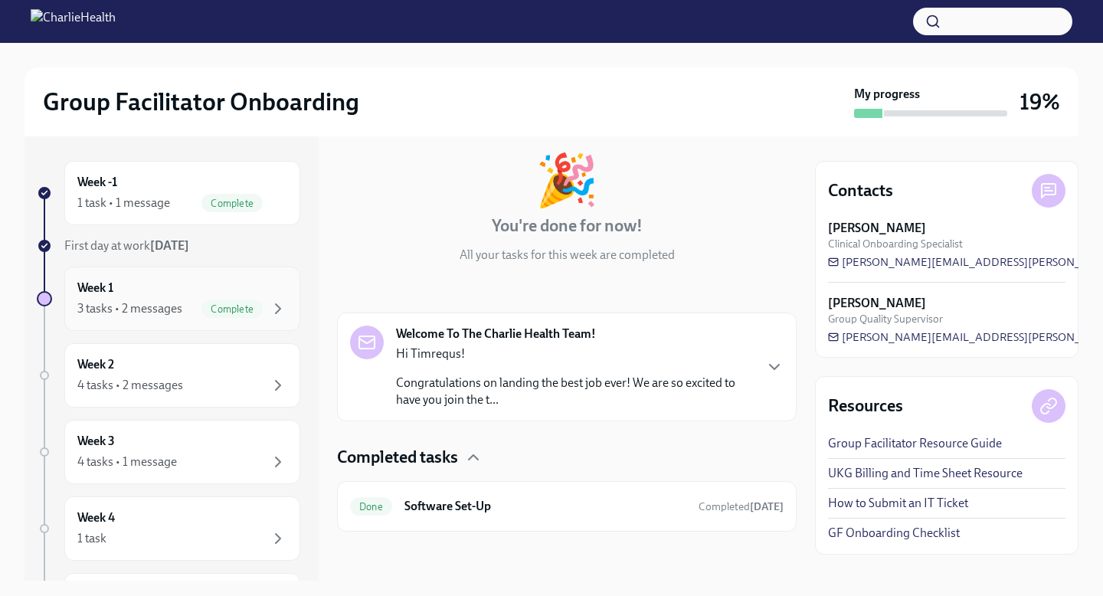
click at [286, 297] on div "Week 1 3 tasks • 2 messages Complete" at bounding box center [182, 299] width 210 height 38
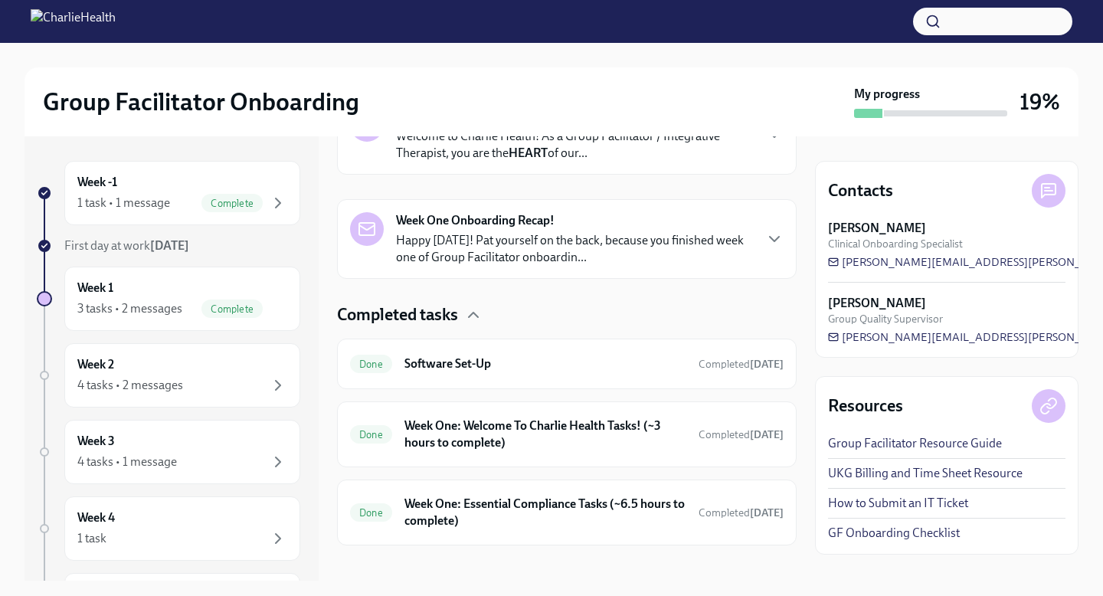
scroll to position [308, 0]
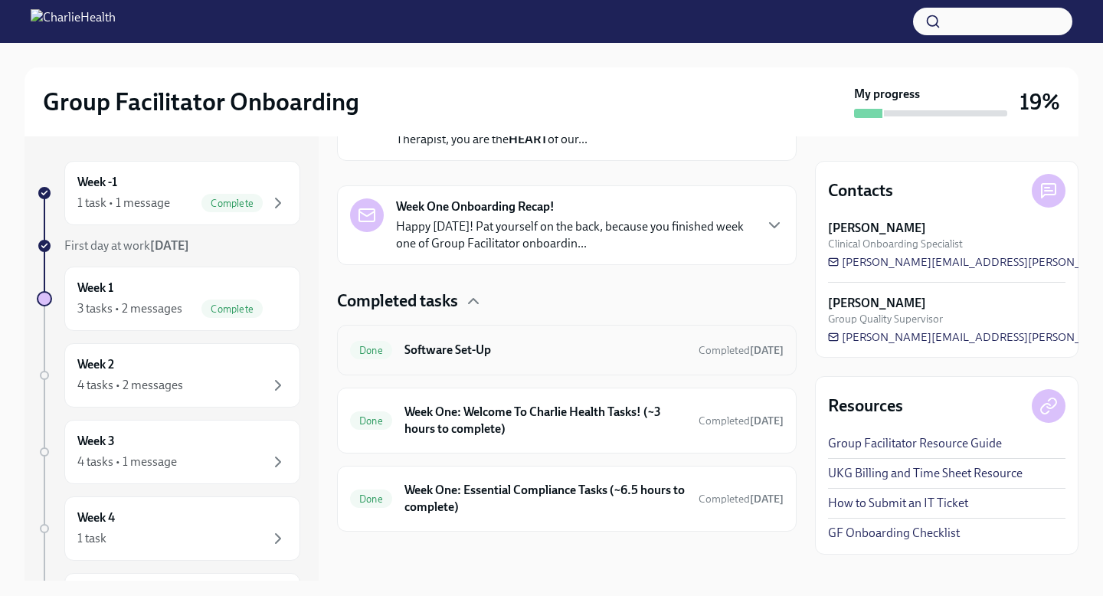
click at [630, 363] on div "Done Software Set-Up Completed [DATE]" at bounding box center [566, 350] width 459 height 51
click at [378, 351] on span "Done" at bounding box center [371, 350] width 42 height 11
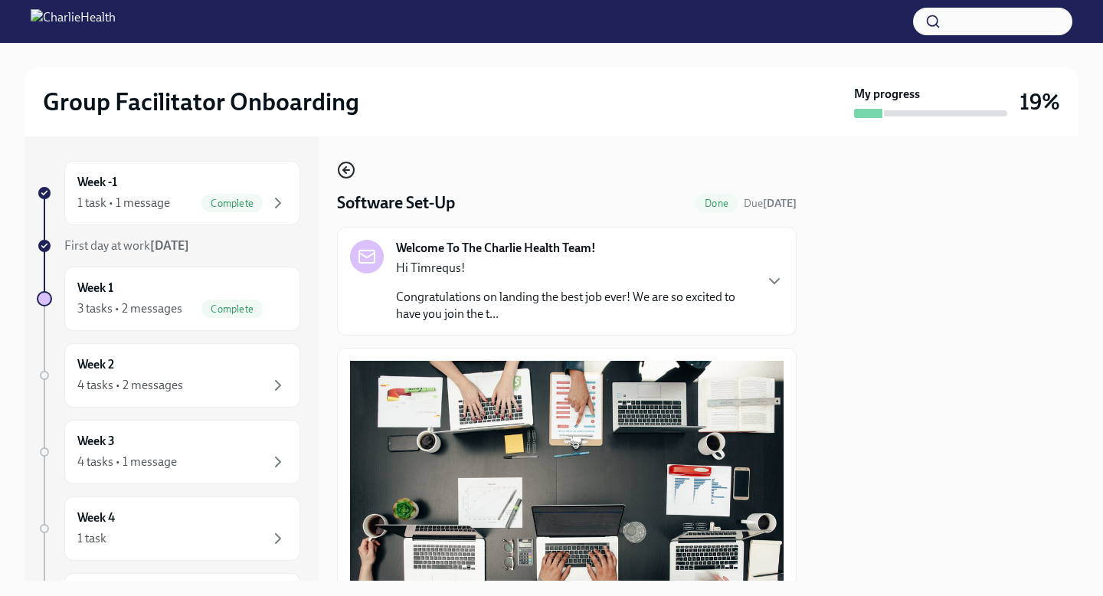
click at [345, 165] on icon "button" at bounding box center [346, 170] width 18 height 18
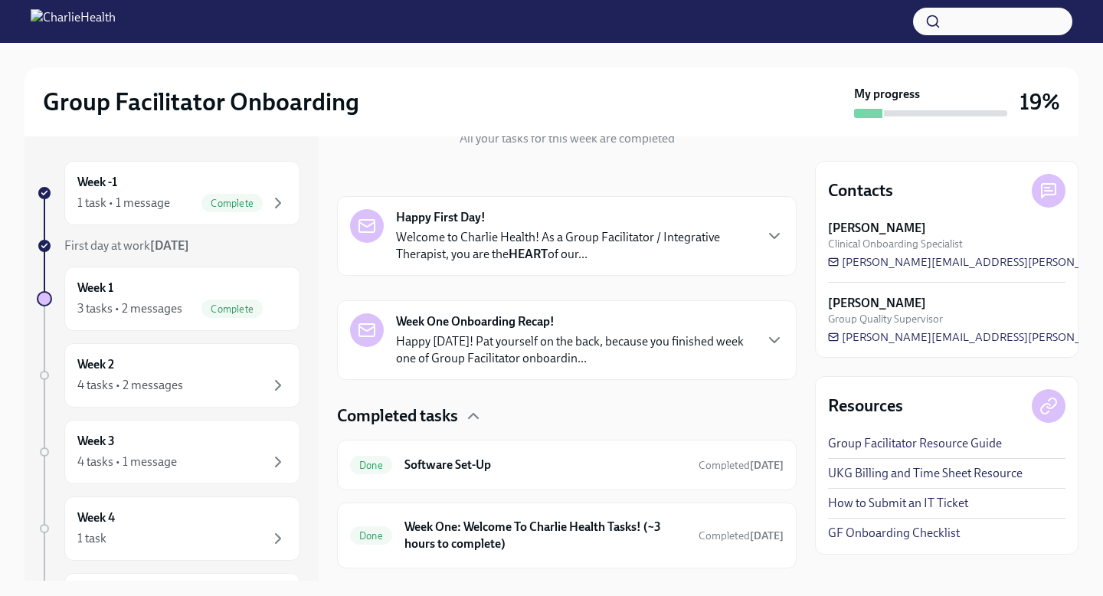
scroll to position [308, 0]
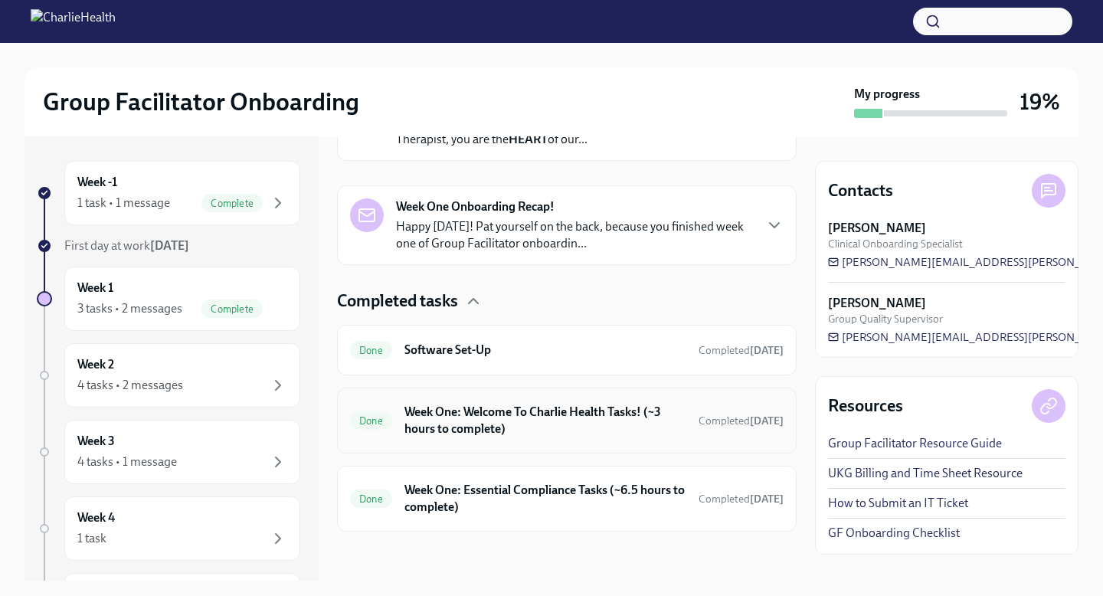
click at [496, 433] on h6 "Week One: Welcome To Charlie Health Tasks! (~3 hours to complete)" at bounding box center [545, 421] width 282 height 34
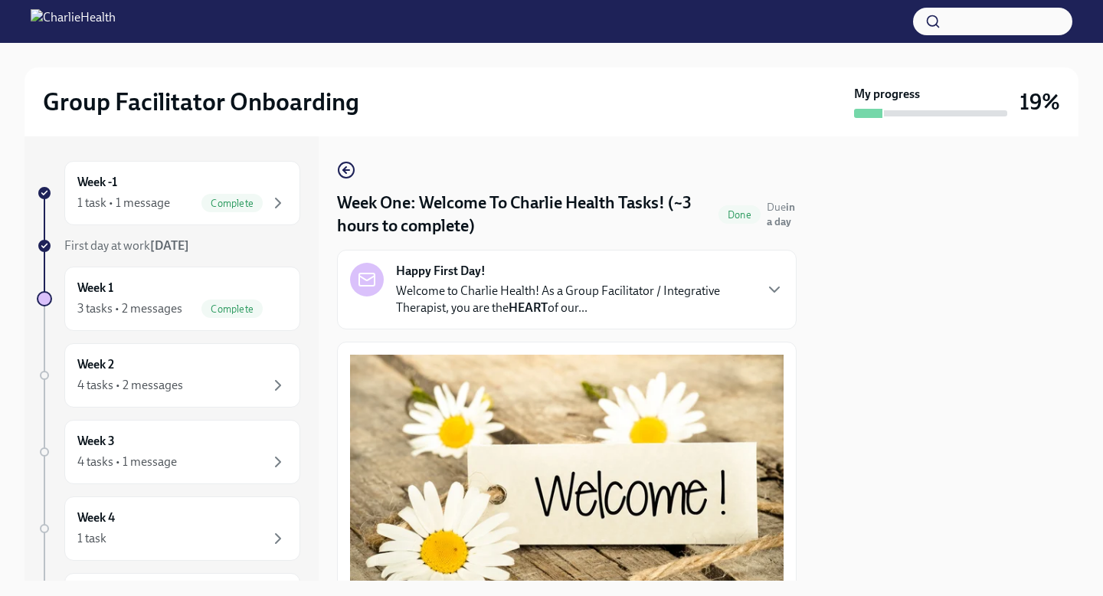
click at [737, 287] on p "Welcome to Charlie Health! As a Group Facilitator / Integrative Therapist, you …" at bounding box center [574, 300] width 357 height 34
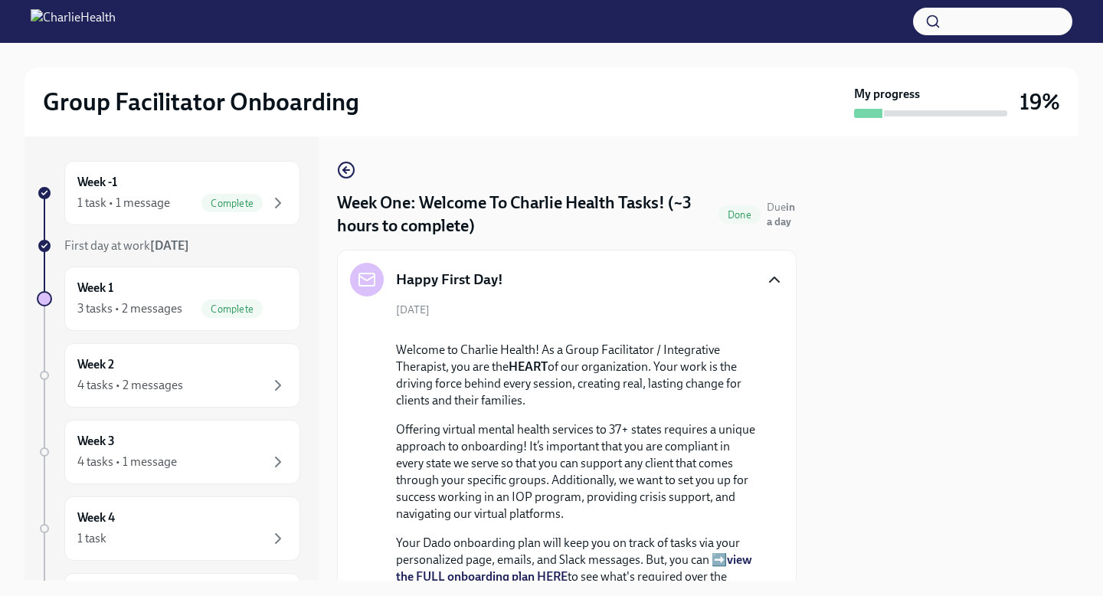
click at [781, 283] on icon "button" at bounding box center [774, 279] width 18 height 18
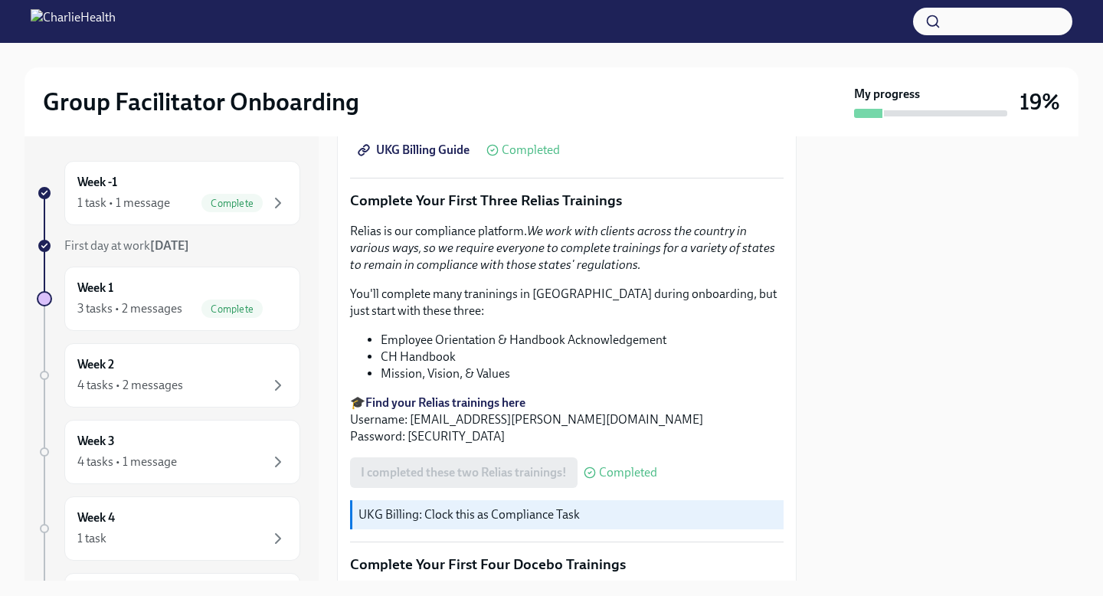
scroll to position [1457, 0]
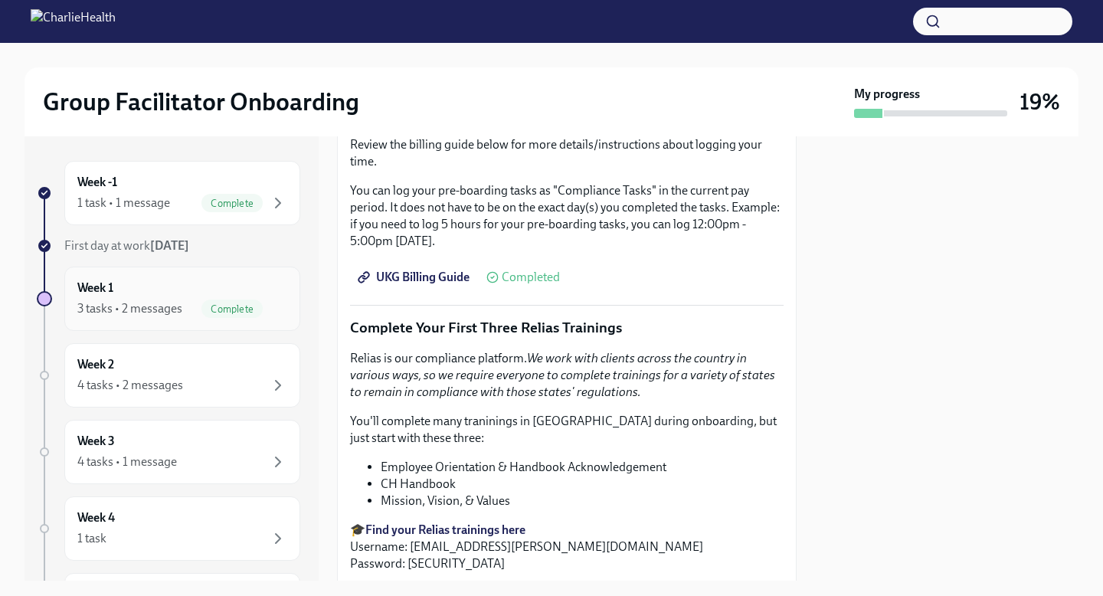
click at [240, 299] on div "Complete" at bounding box center [231, 308] width 61 height 18
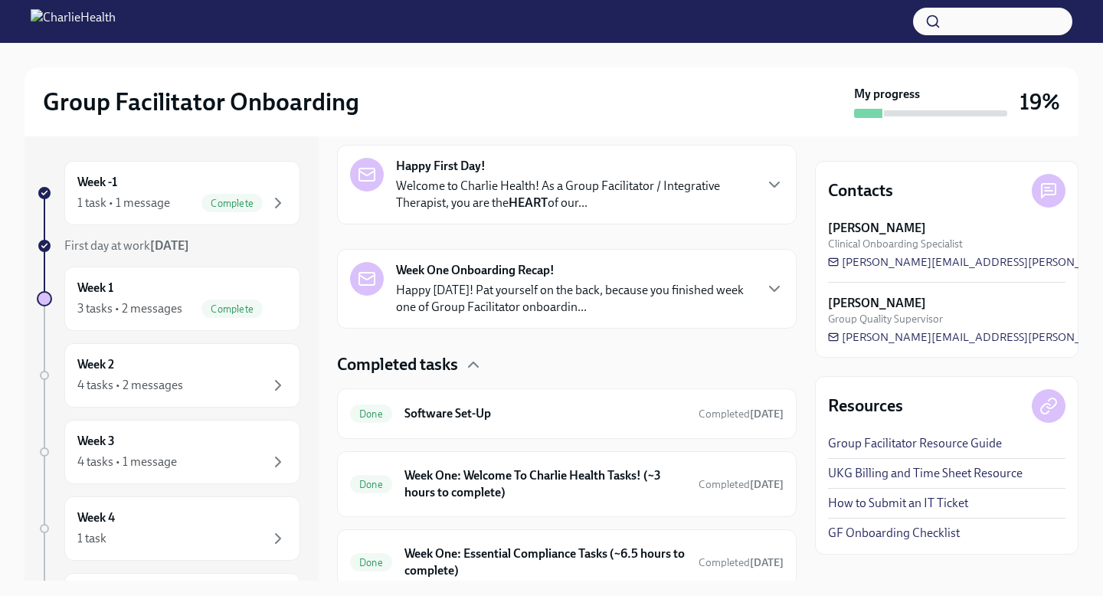
scroll to position [308, 0]
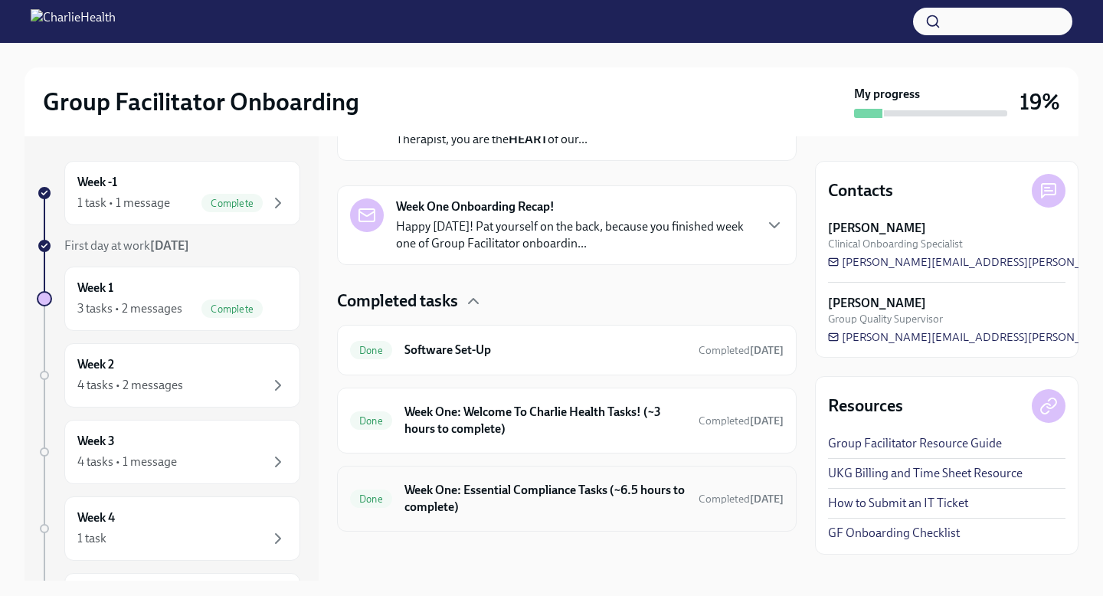
click at [680, 511] on h6 "Week One: Essential Compliance Tasks (~6.5 hours to complete)" at bounding box center [545, 499] width 282 height 34
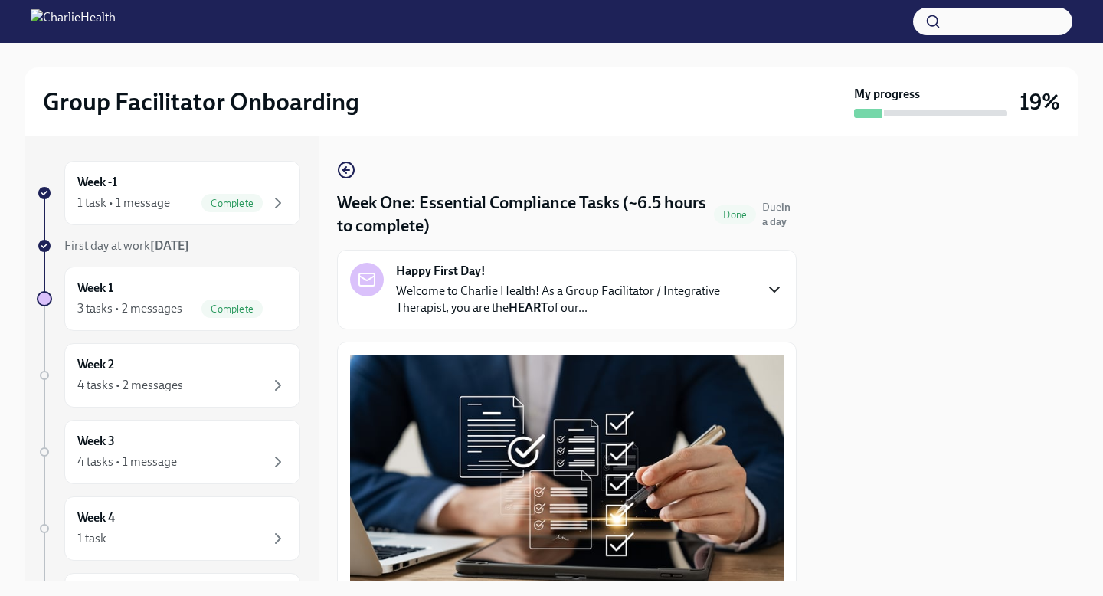
click at [773, 285] on icon "button" at bounding box center [774, 289] width 18 height 18
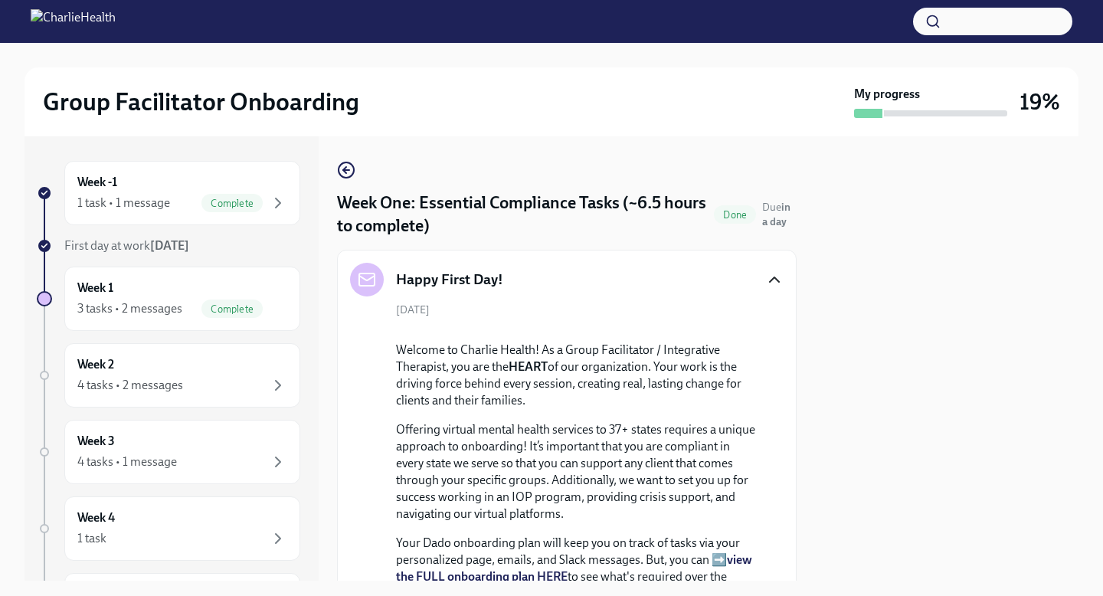
click at [773, 285] on icon "button" at bounding box center [774, 279] width 18 height 18
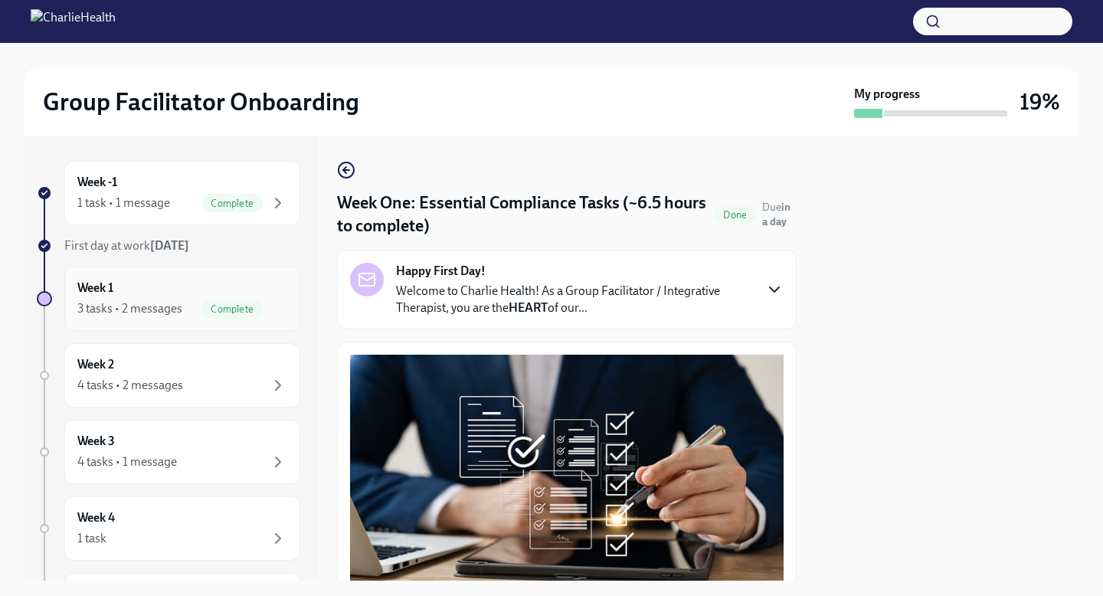
click at [230, 316] on div "Complete" at bounding box center [231, 308] width 61 height 18
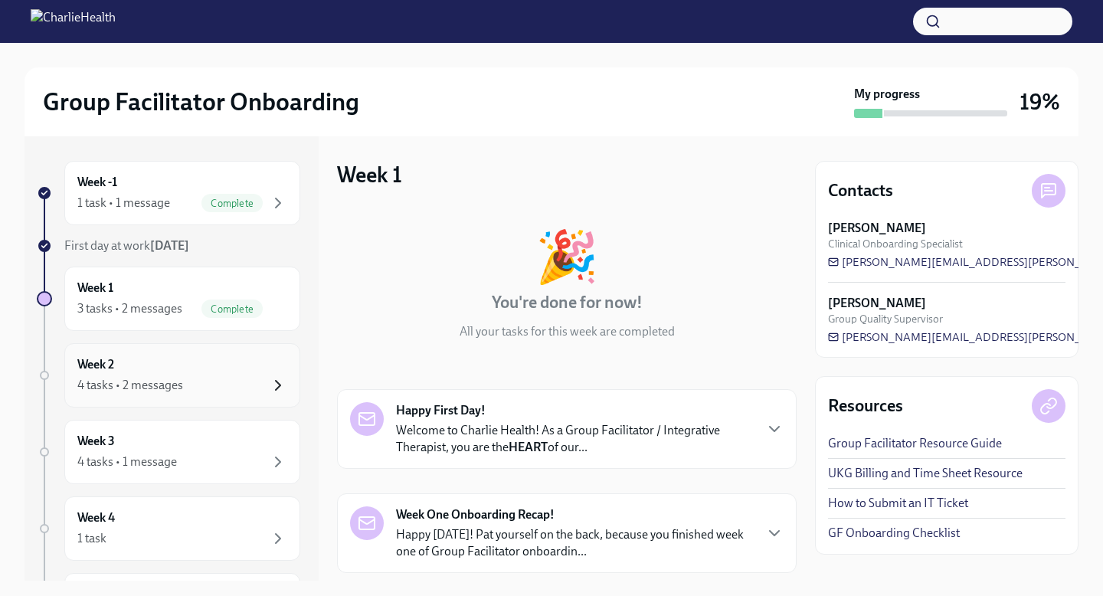
click at [275, 384] on icon "button" at bounding box center [278, 385] width 18 height 18
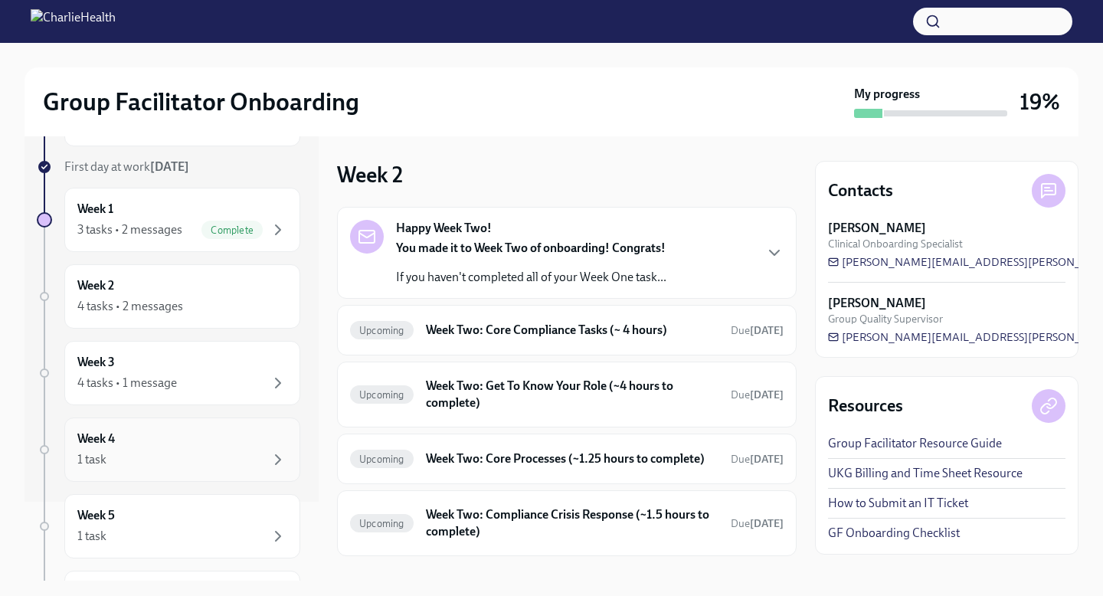
scroll to position [77, 0]
click at [920, 266] on span "[PERSON_NAME][EMAIL_ADDRESS][PERSON_NAME][DOMAIN_NAME]" at bounding box center [1019, 261] width 382 height 15
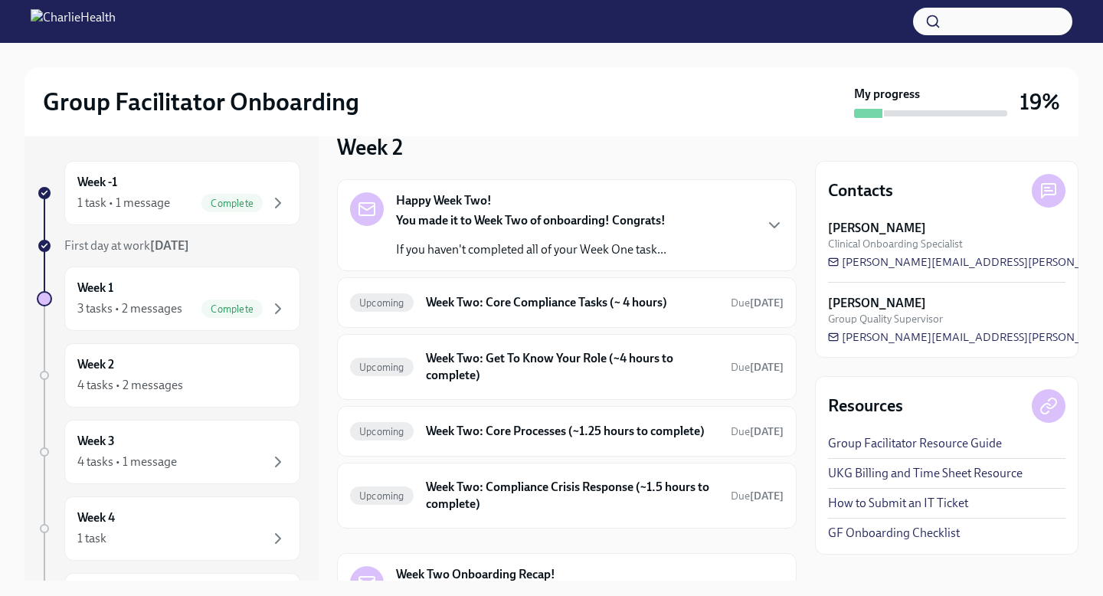
scroll to position [0, 0]
